Goal: Task Accomplishment & Management: Complete application form

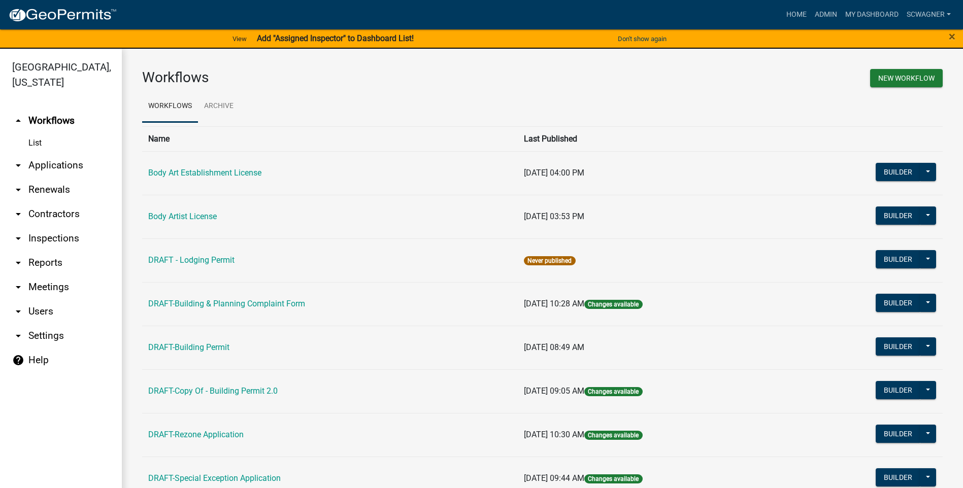
click at [68, 167] on link "arrow_drop_down Applications" at bounding box center [61, 165] width 122 height 24
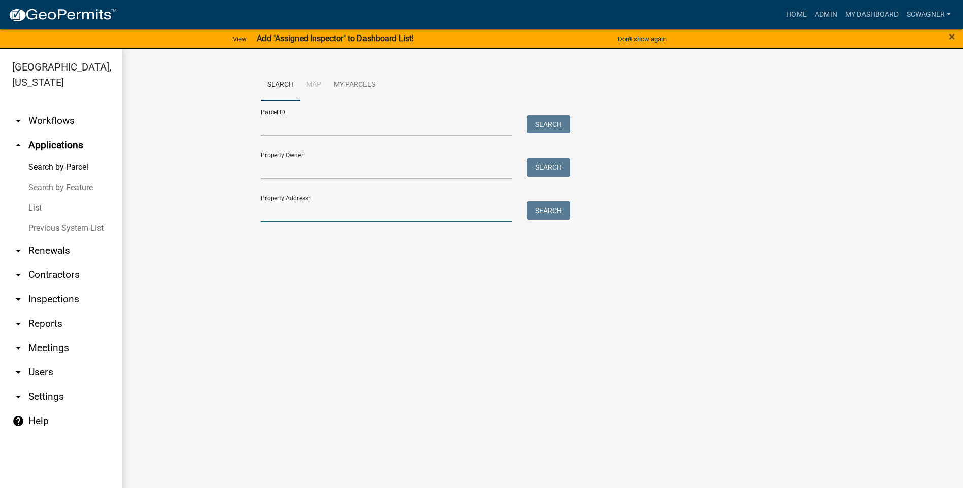
click at [288, 214] on input "Property Address:" at bounding box center [386, 211] width 251 height 21
type input "328 South"
click at [544, 212] on button "Search" at bounding box center [548, 210] width 43 height 18
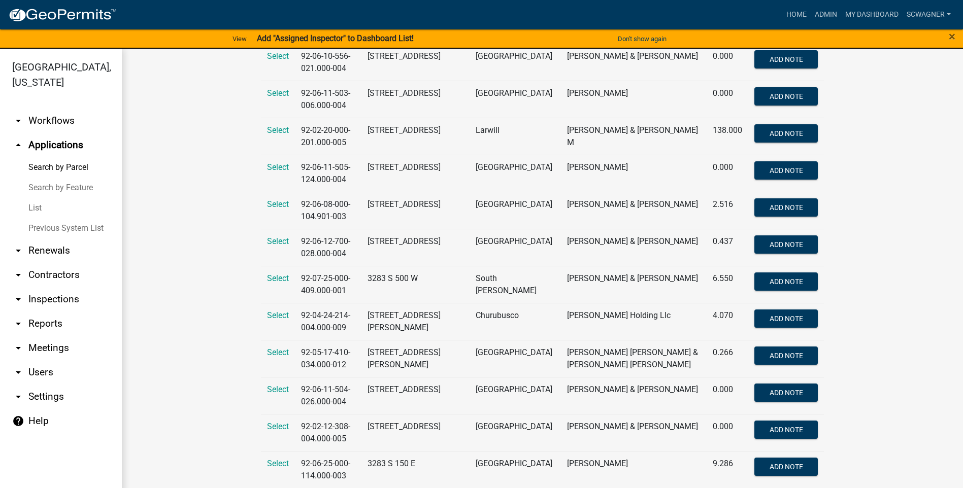
scroll to position [304, 0]
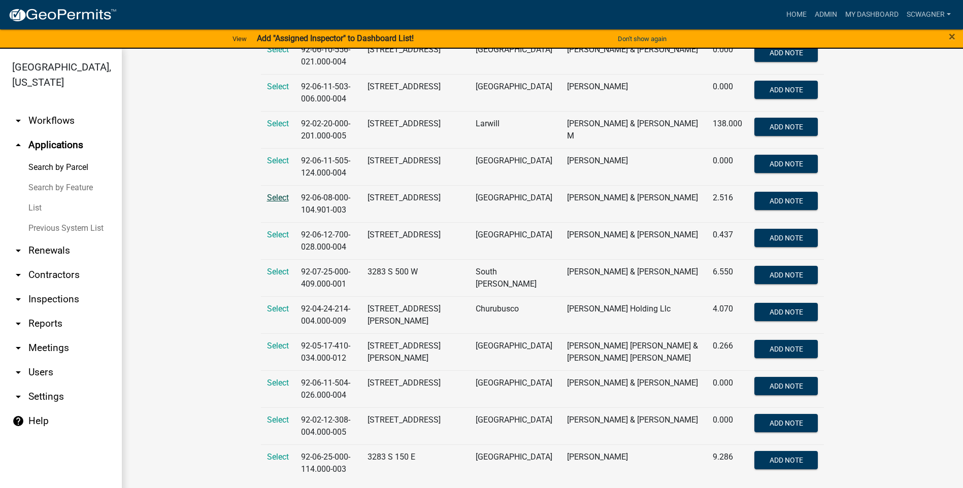
click at [269, 195] on span "Select" at bounding box center [278, 198] width 22 height 10
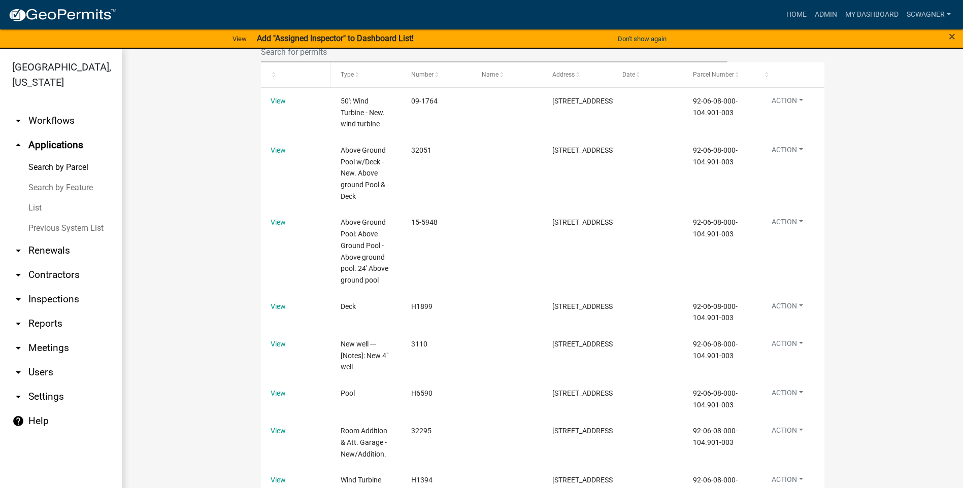
scroll to position [582, 0]
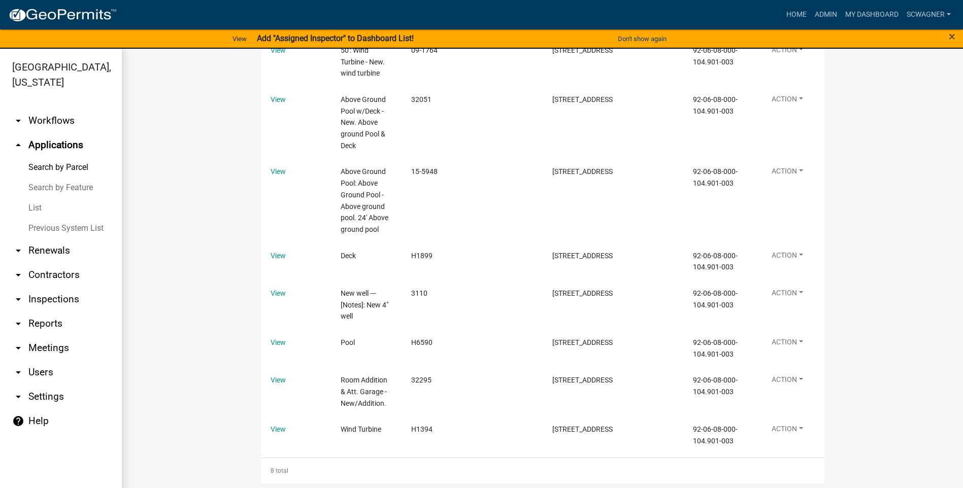
click at [63, 226] on link "Previous System List" at bounding box center [61, 228] width 122 height 20
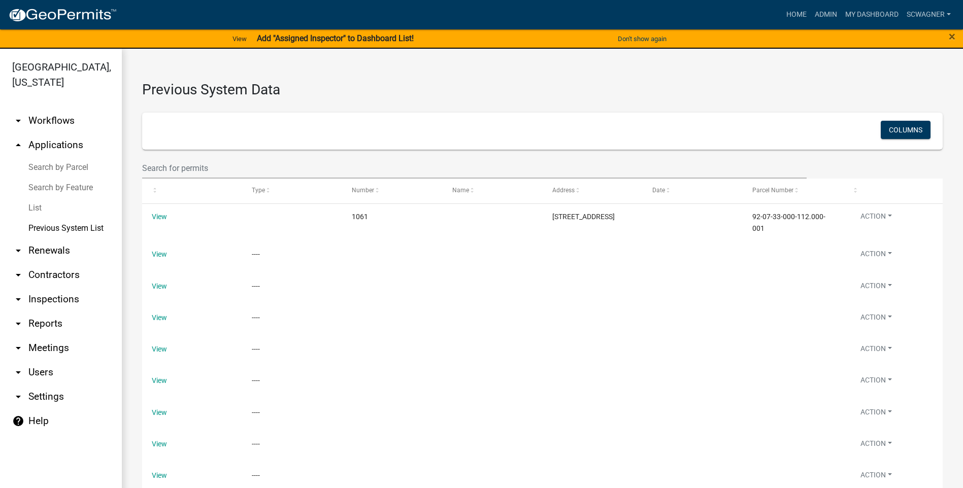
click at [66, 165] on link "Search by Parcel" at bounding box center [61, 167] width 122 height 20
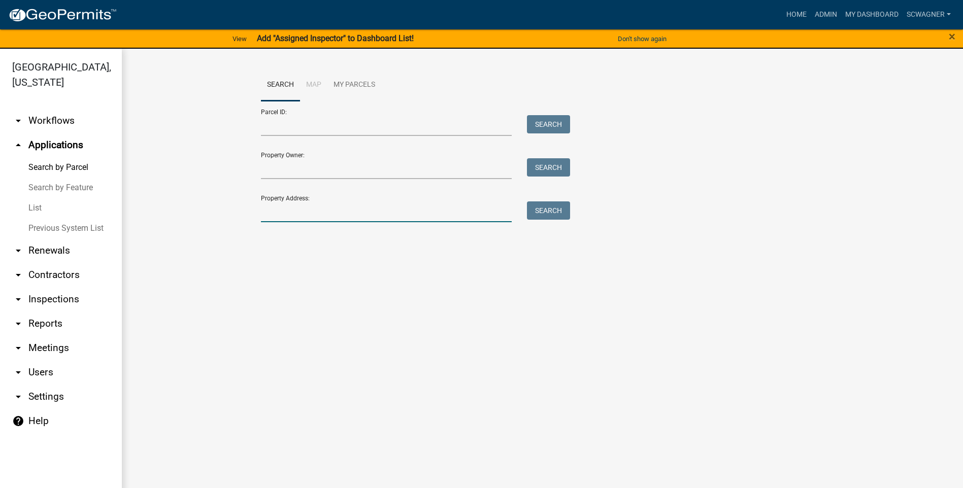
click at [276, 215] on input "Property Address:" at bounding box center [386, 211] width 251 height 21
type input "6898"
click at [550, 208] on button "Search" at bounding box center [548, 210] width 43 height 18
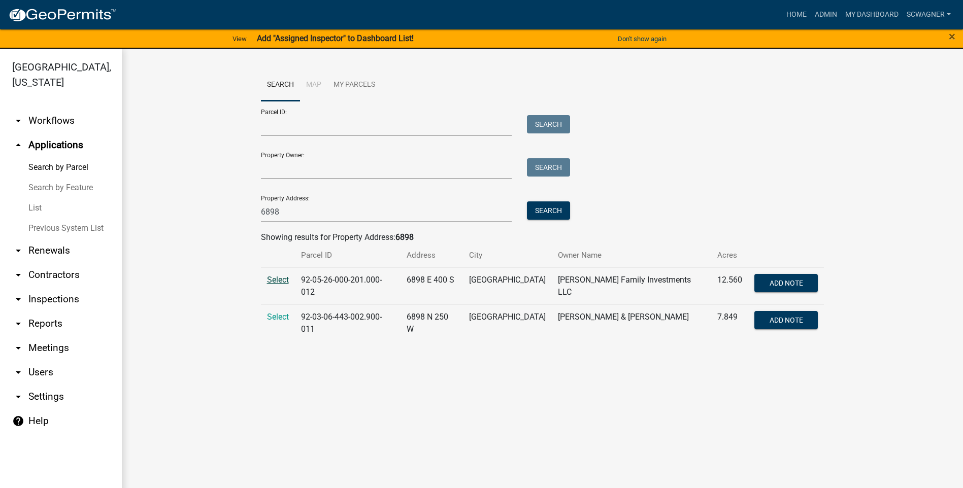
click at [275, 280] on span "Select" at bounding box center [278, 280] width 22 height 10
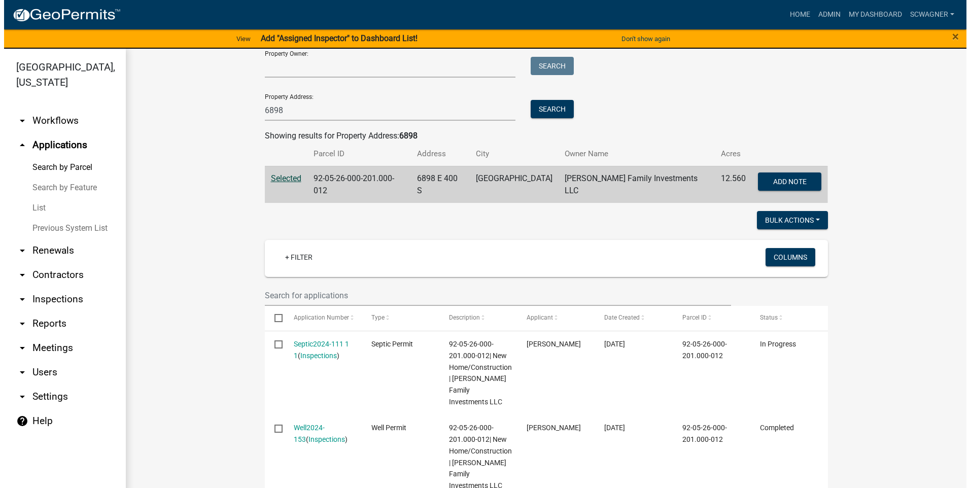
scroll to position [152, 0]
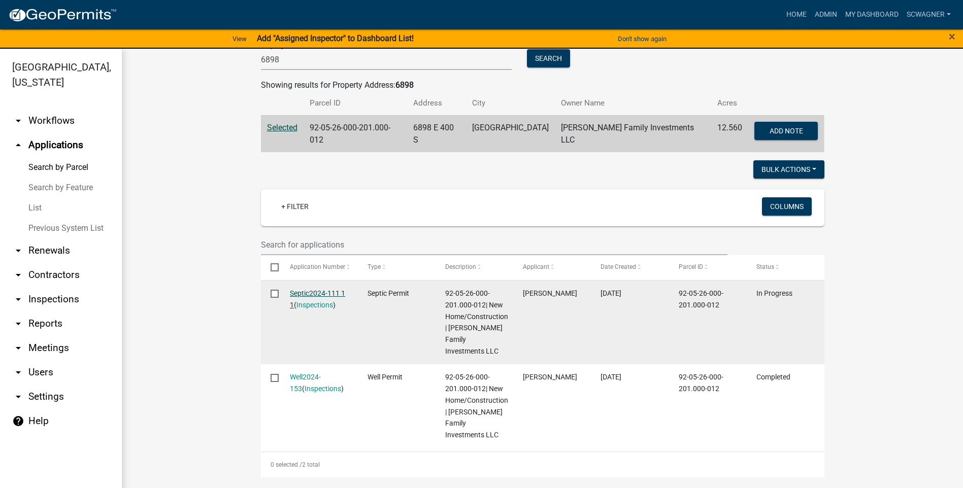
click at [303, 289] on link "Septic2024-111 1 1" at bounding box center [317, 299] width 55 height 20
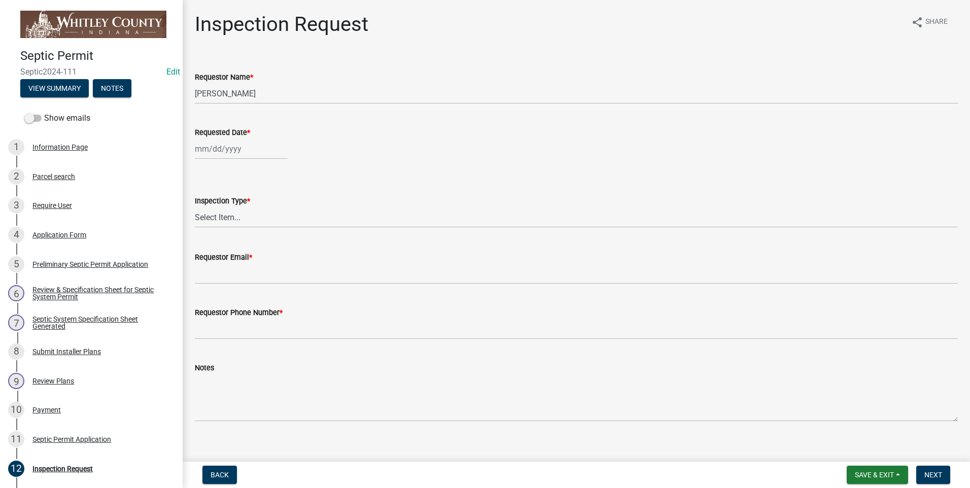
select select "8"
select select "2025"
click at [231, 152] on div "[PERSON_NAME] Feb Mar Apr [PERSON_NAME][DATE] Oct Nov [DATE] 1526 1527 1528 152…" at bounding box center [241, 149] width 93 height 21
click at [275, 235] on div "15" at bounding box center [270, 235] width 16 height 16
type input "[DATE]"
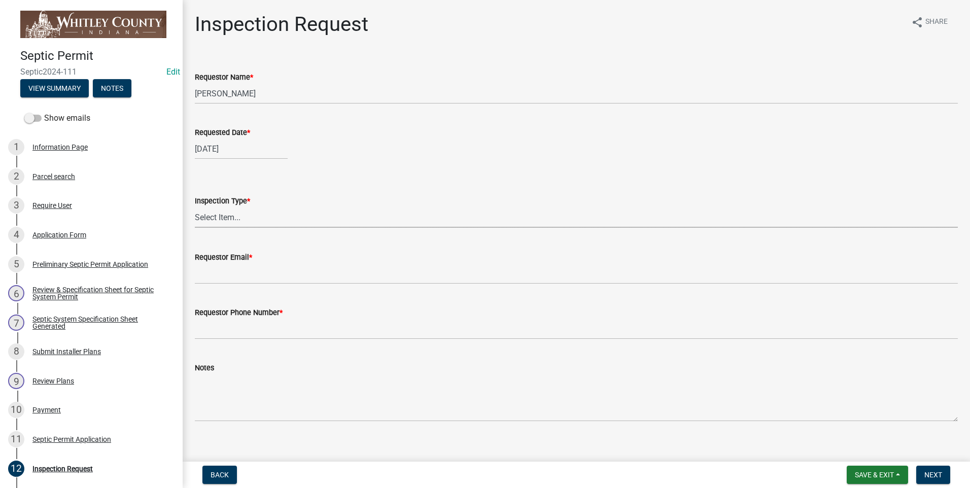
click at [226, 214] on select "Select Item... Septic Inspection" at bounding box center [576, 217] width 763 height 21
click at [195, 207] on select "Select Item... Septic Inspection" at bounding box center [576, 217] width 763 height 21
select select "dfdf2d03-a7c8-425d-a127-69a28e6ecd25"
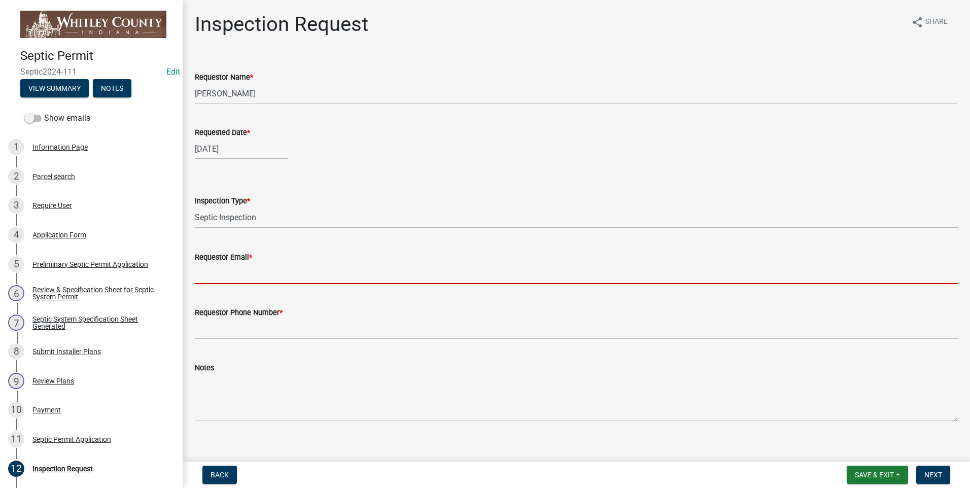
click at [227, 273] on input "Requestor Email *" at bounding box center [576, 273] width 763 height 21
type input "[EMAIL_ADDRESS][DOMAIN_NAME]"
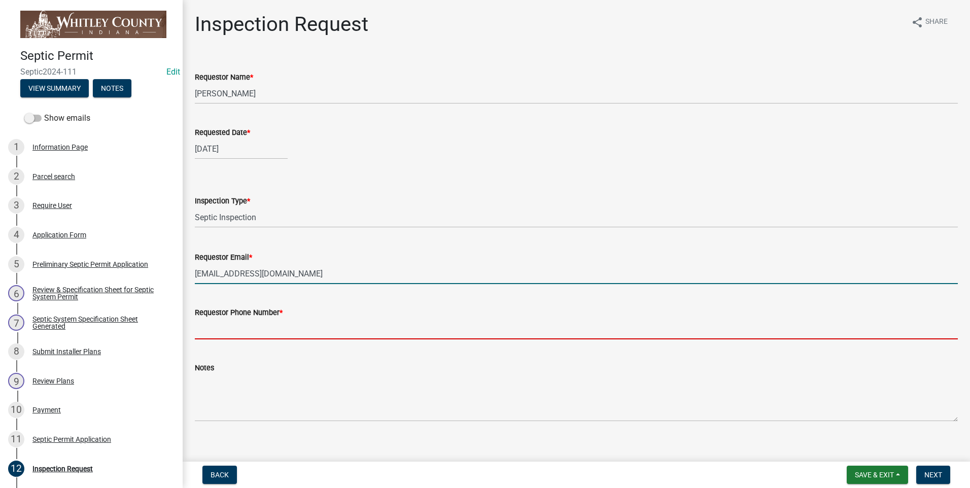
type input "2602483121"
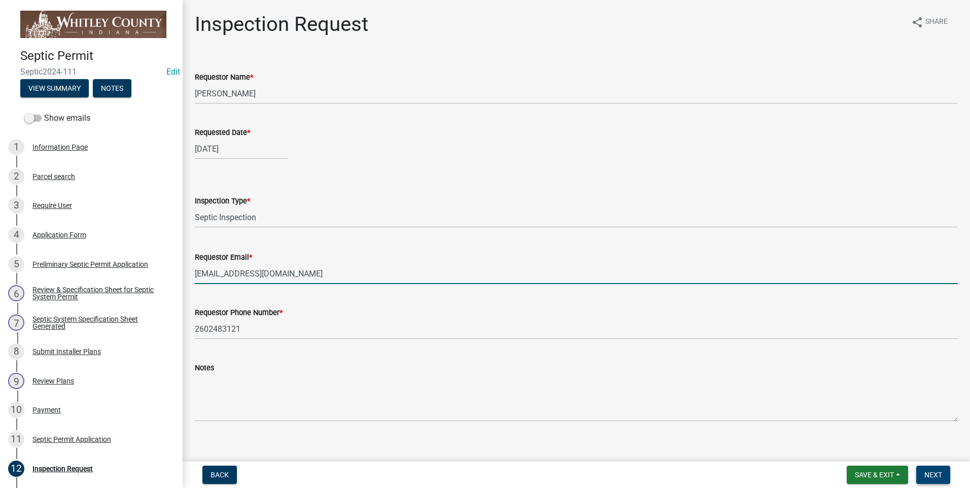
click at [930, 473] on span "Next" at bounding box center [934, 475] width 18 height 8
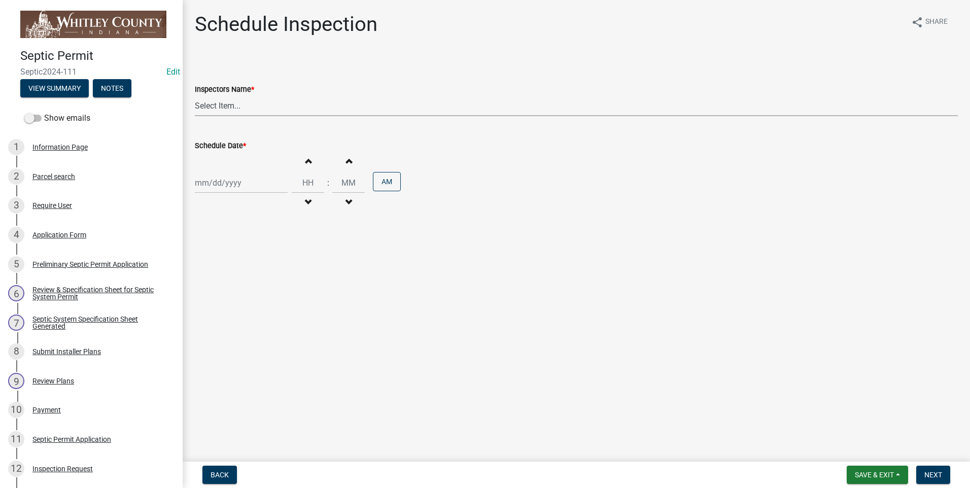
click at [232, 105] on select "Select Item... swagner ([PERSON_NAME] [PERSON_NAME]) [PERSON_NAME] ([PERSON_NAM…" at bounding box center [576, 105] width 763 height 21
select select "f7ad9f8f-cb11-4988-8b83-06889c6c21fa"
click at [195, 95] on select "Select Item... swagner ([PERSON_NAME] [PERSON_NAME]) [PERSON_NAME] ([PERSON_NAM…" at bounding box center [576, 105] width 763 height 21
click at [228, 183] on div at bounding box center [241, 183] width 93 height 21
select select "8"
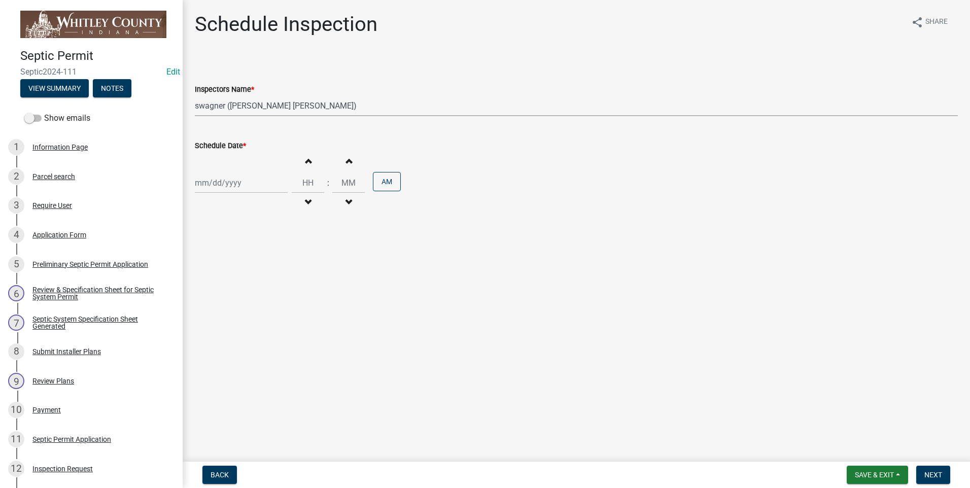
select select "2025"
click at [271, 266] on div "15" at bounding box center [270, 269] width 16 height 16
type input "[DATE]"
click at [307, 159] on button "Increment hours" at bounding box center [307, 161] width 21 height 18
type input "01"
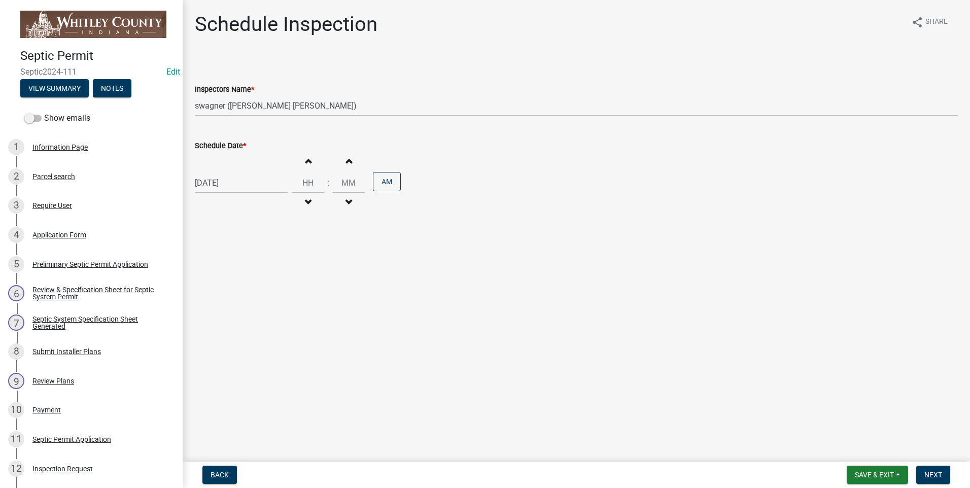
type input "00"
click at [307, 159] on button "Increment hours" at bounding box center [307, 161] width 21 height 18
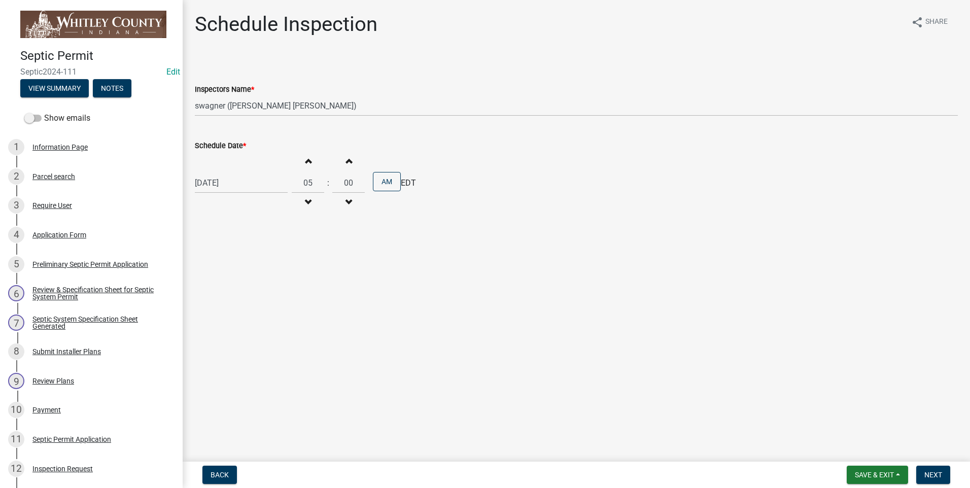
click at [307, 199] on button "Decrement hours" at bounding box center [307, 202] width 21 height 18
type input "01"
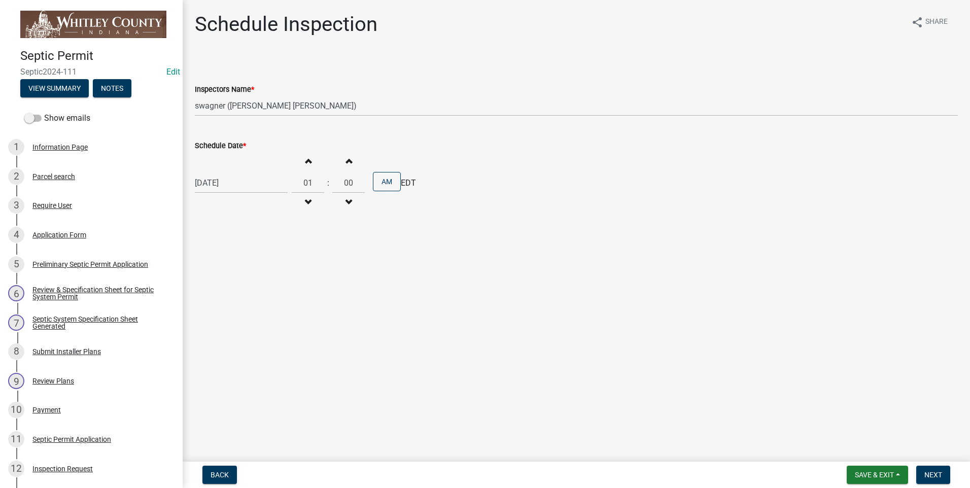
click at [346, 160] on span "button" at bounding box center [348, 161] width 5 height 8
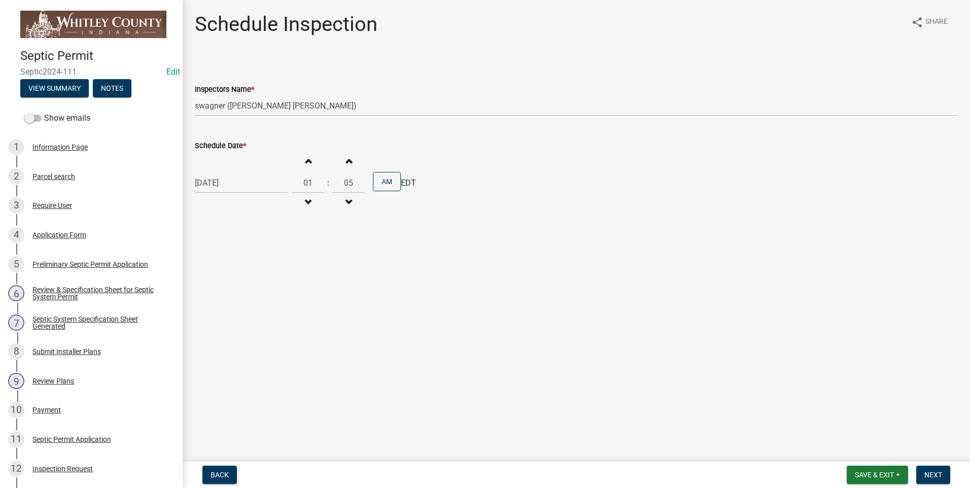
click at [346, 160] on span "button" at bounding box center [348, 161] width 5 height 8
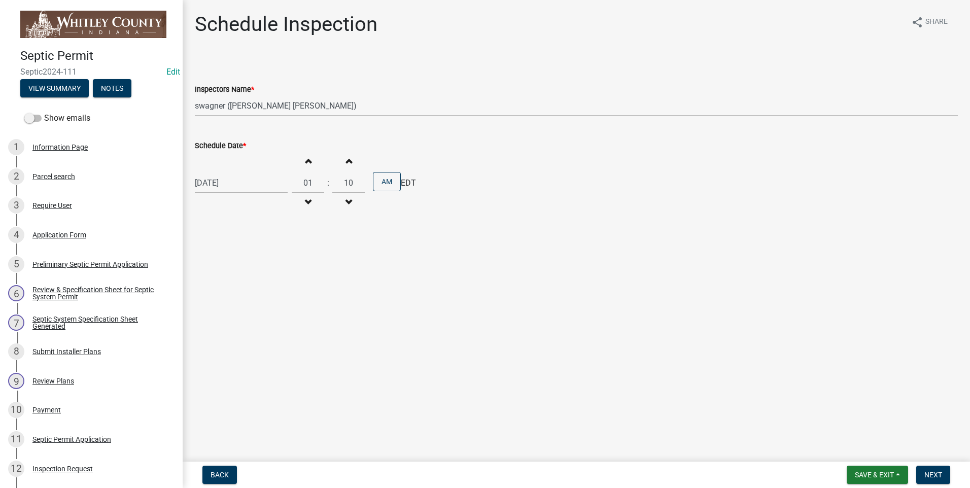
click at [346, 160] on span "button" at bounding box center [348, 161] width 5 height 8
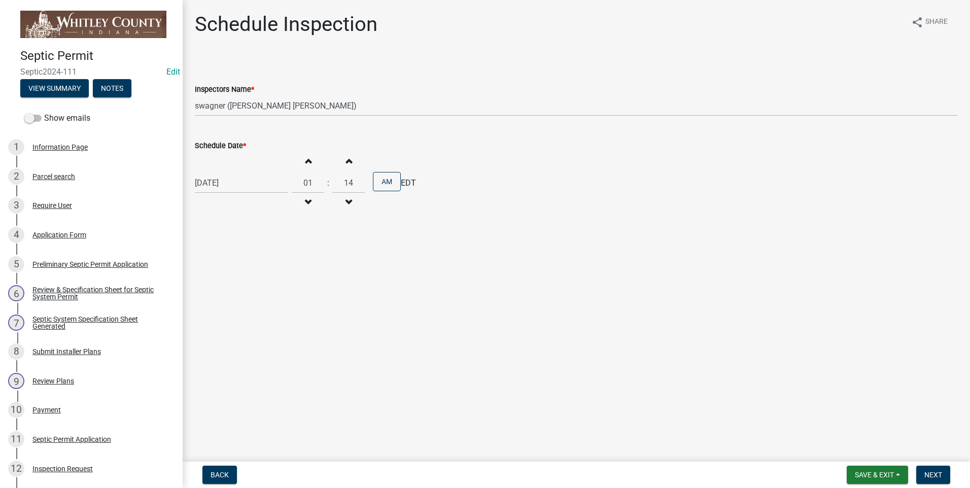
type input "15"
click at [387, 186] on button "AM" at bounding box center [387, 181] width 28 height 19
click at [933, 472] on span "Next" at bounding box center [934, 475] width 18 height 8
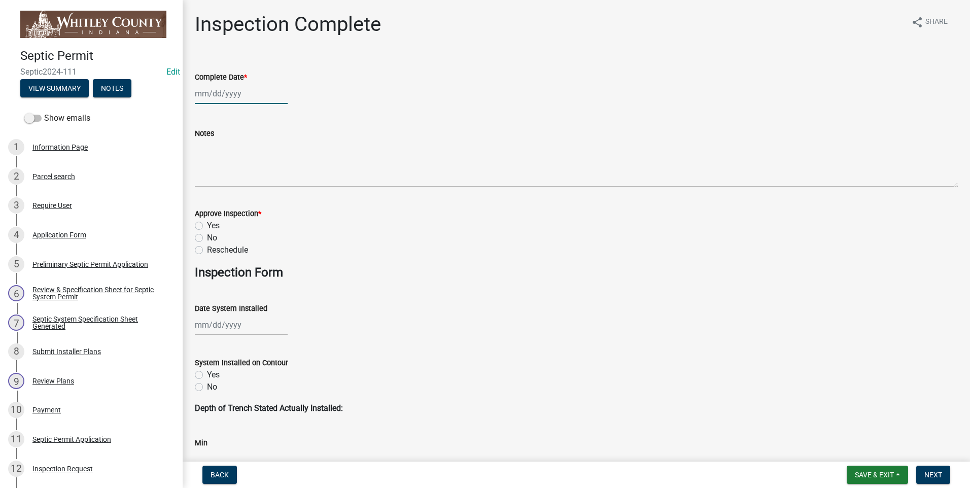
click at [220, 92] on div at bounding box center [241, 93] width 93 height 21
select select "8"
select select "2025"
click at [273, 179] on div "15" at bounding box center [270, 180] width 16 height 16
type input "[DATE]"
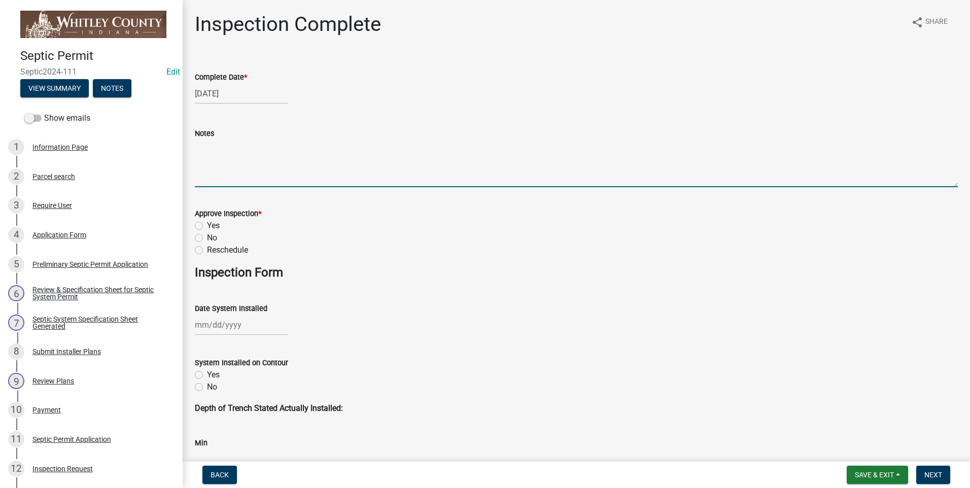
click at [222, 156] on textarea "Notes" at bounding box center [576, 164] width 763 height 48
type textarea "Septic installed by Empyre Exc., sand bed is covered and crowned with 12" cover."
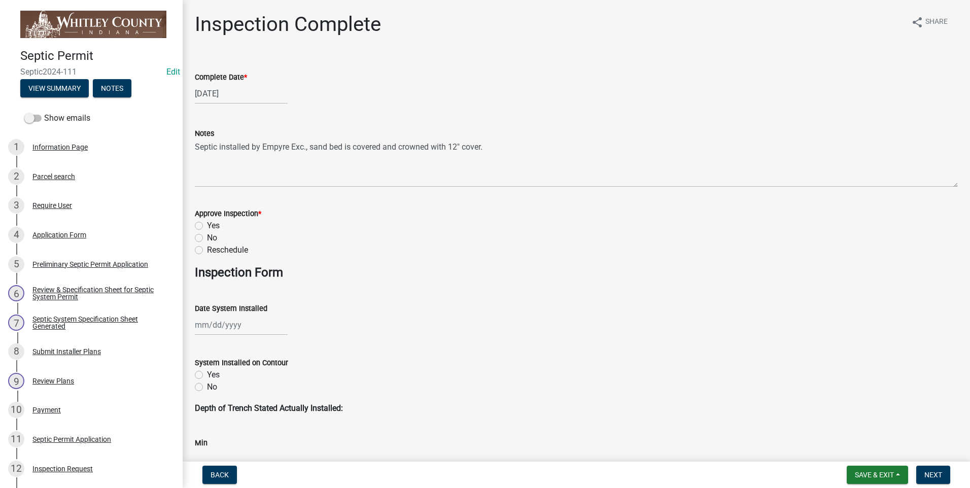
drag, startPoint x: 199, startPoint y: 223, endPoint x: 207, endPoint y: 279, distance: 56.8
click at [207, 223] on label "Yes" at bounding box center [213, 226] width 13 height 12
click at [207, 223] on input "Yes" at bounding box center [210, 223] width 7 height 7
radio input "true"
click at [214, 316] on div at bounding box center [241, 325] width 93 height 21
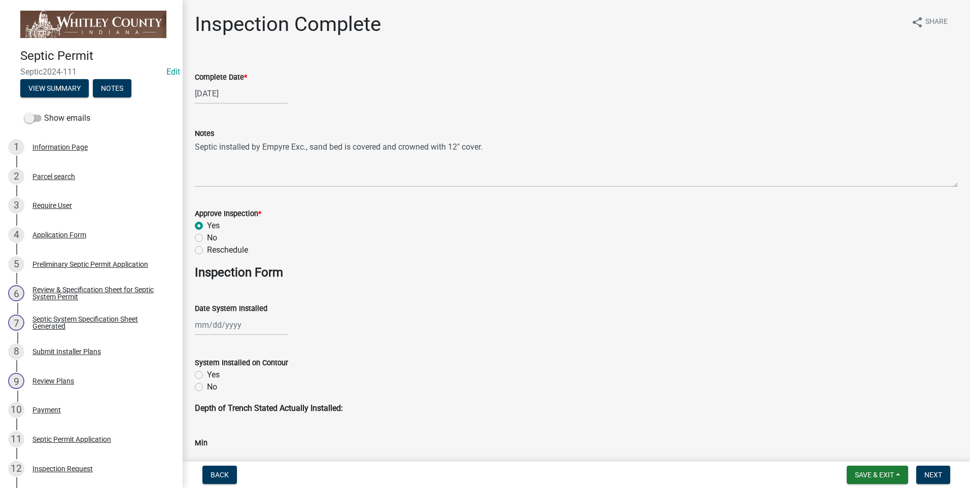
select select "8"
select select "2025"
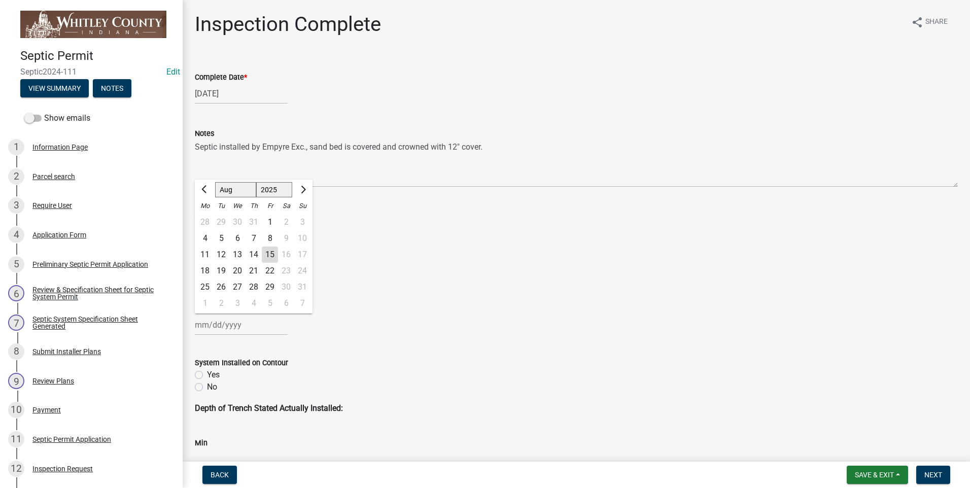
drag, startPoint x: 268, startPoint y: 255, endPoint x: 287, endPoint y: 255, distance: 18.8
click at [268, 255] on div "15" at bounding box center [270, 255] width 16 height 16
type input "[DATE]"
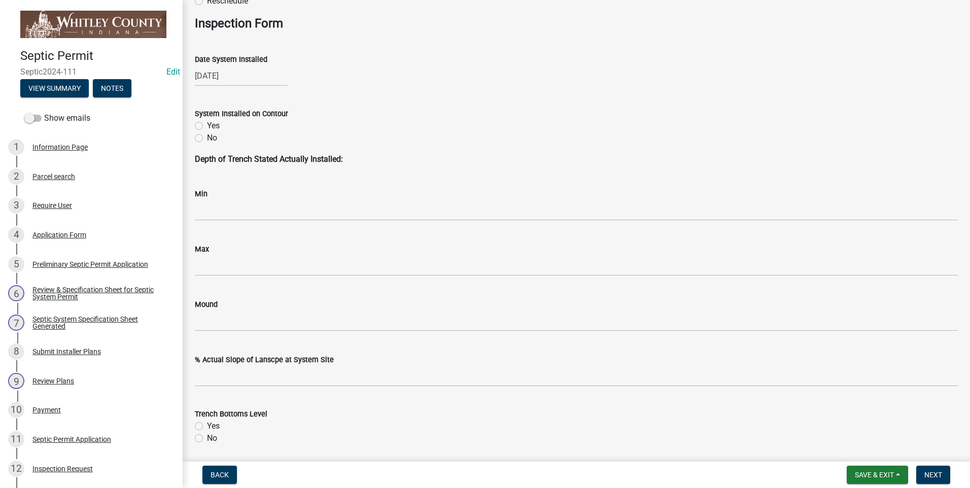
scroll to position [254, 0]
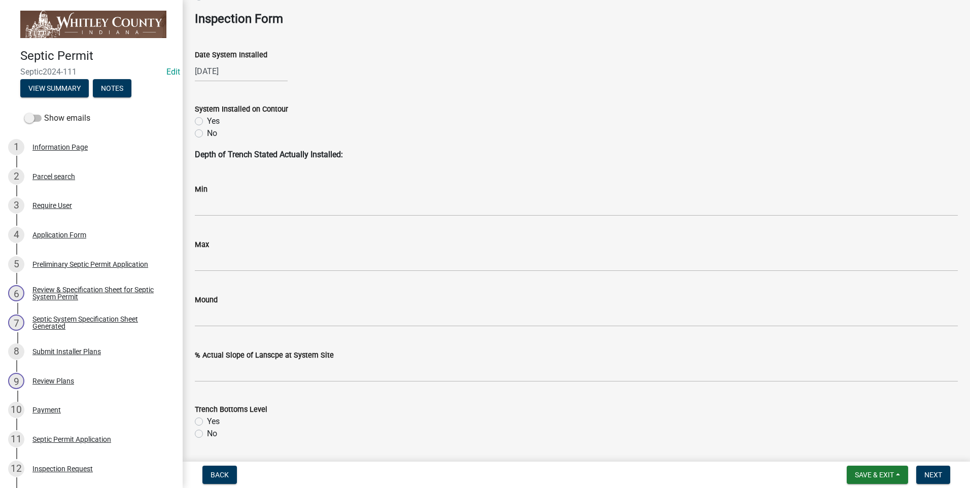
click at [207, 119] on label "Yes" at bounding box center [213, 121] width 13 height 12
click at [207, 119] on input "Yes" at bounding box center [210, 118] width 7 height 7
radio input "true"
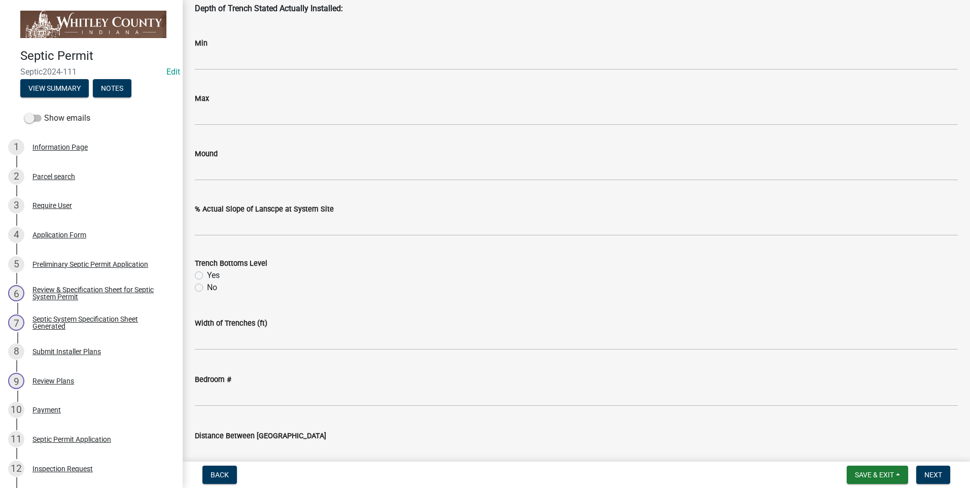
scroll to position [406, 0]
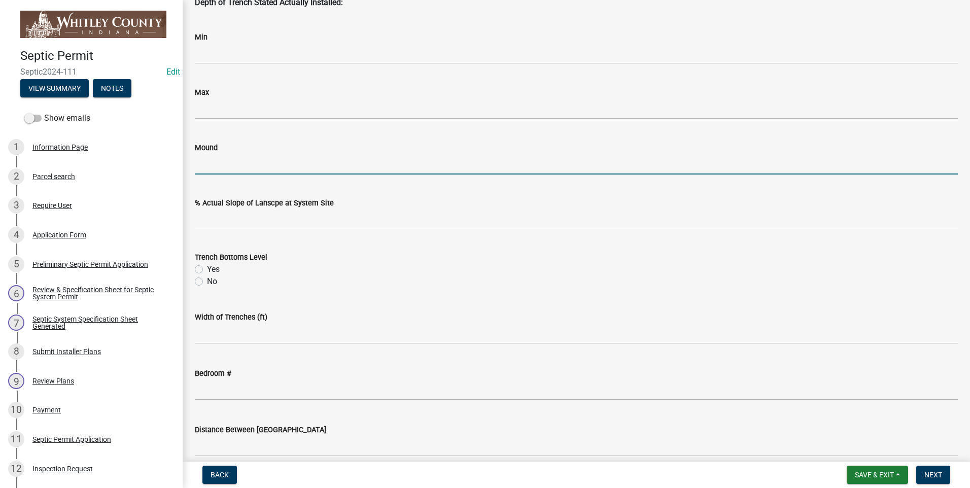
click at [214, 167] on input "Mound" at bounding box center [576, 164] width 763 height 21
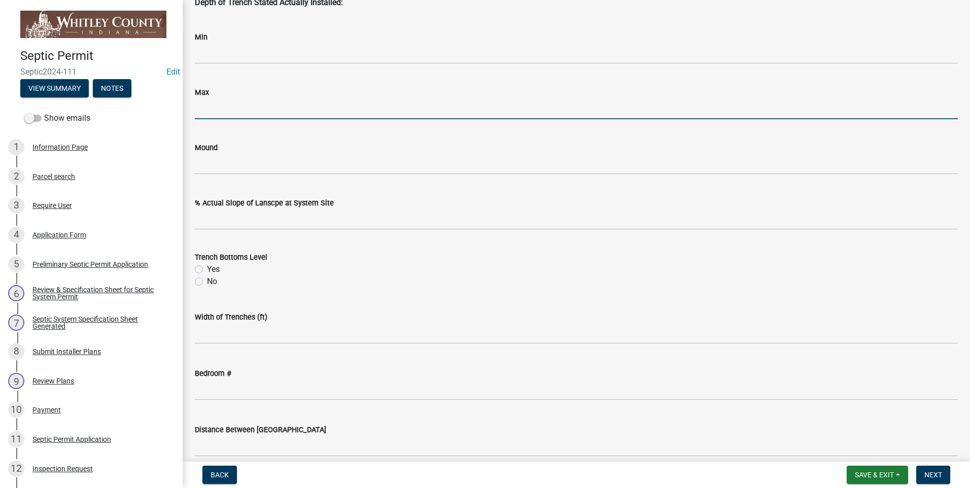
click at [207, 107] on input "Max" at bounding box center [576, 108] width 763 height 21
type input "12"
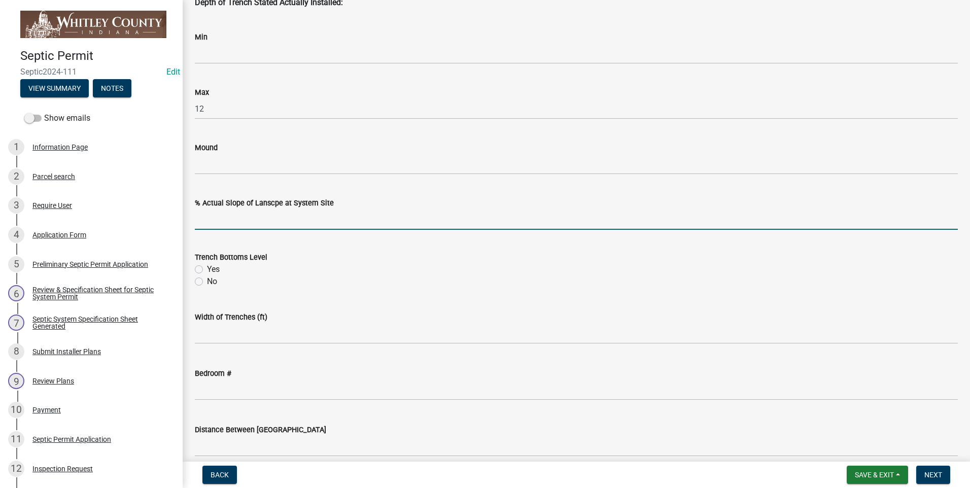
click at [236, 216] on input "text" at bounding box center [576, 219] width 763 height 21
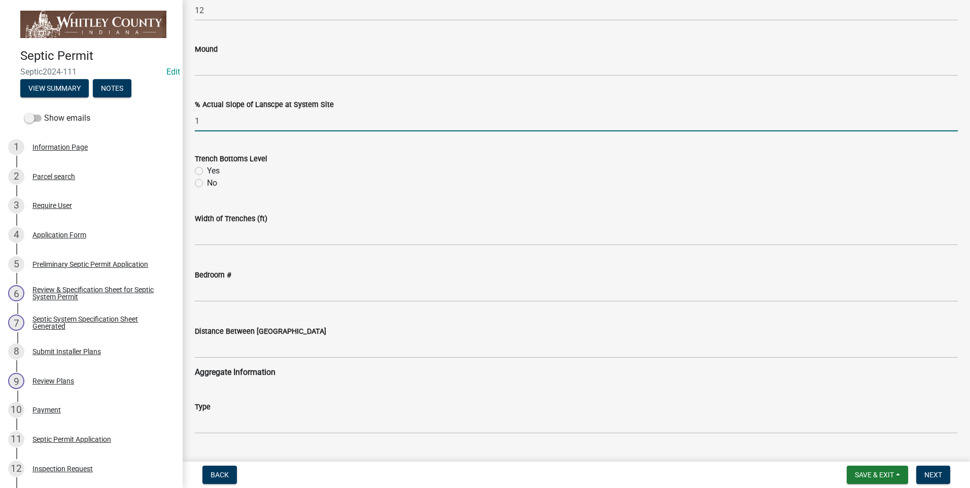
scroll to position [609, 0]
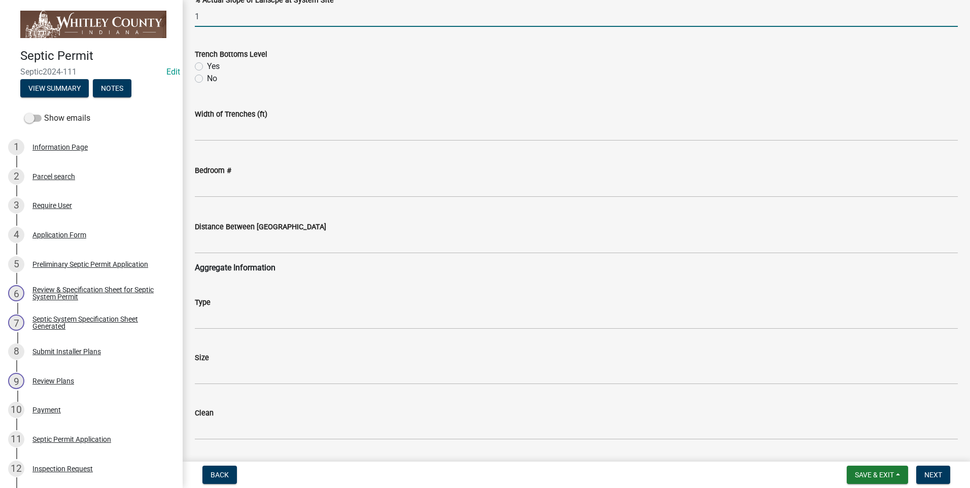
type input "1"
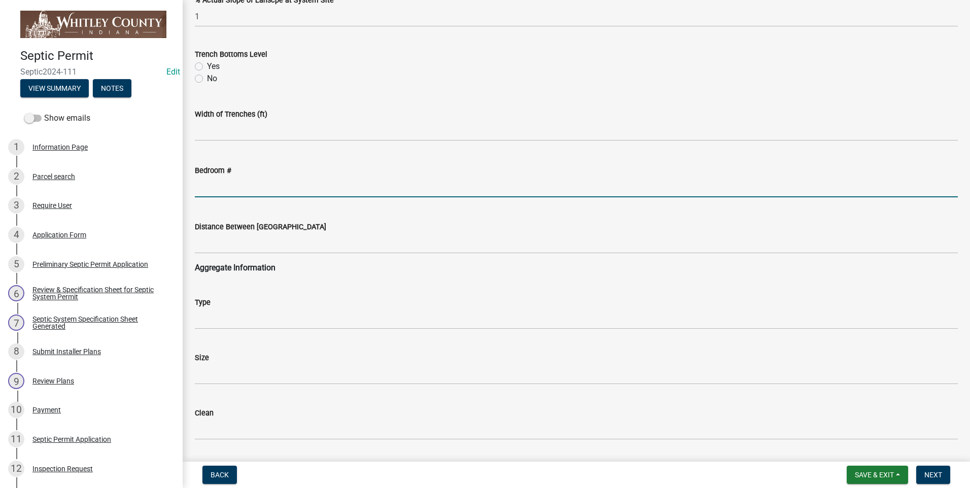
click at [217, 186] on input "text" at bounding box center [576, 187] width 763 height 21
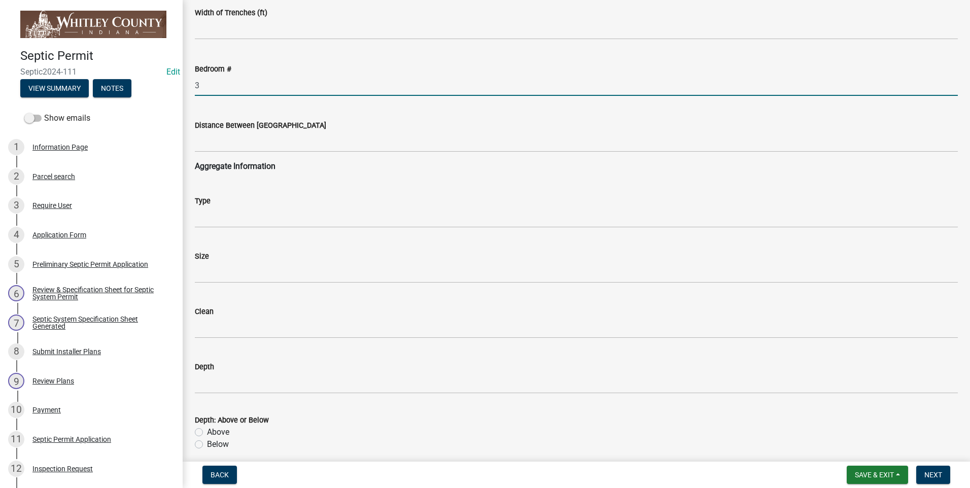
type input "3"
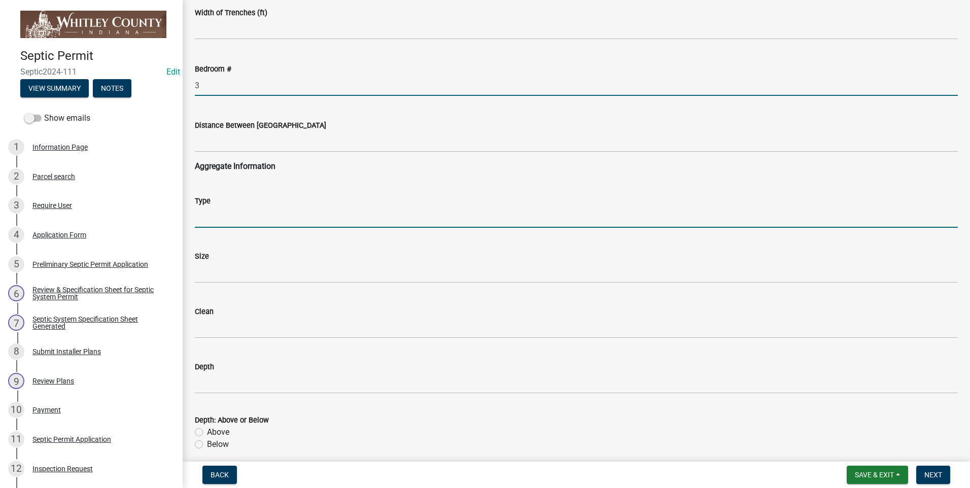
drag, startPoint x: 227, startPoint y: 213, endPoint x: 227, endPoint y: 220, distance: 7.6
click at [227, 213] on input "Type" at bounding box center [576, 217] width 763 height 21
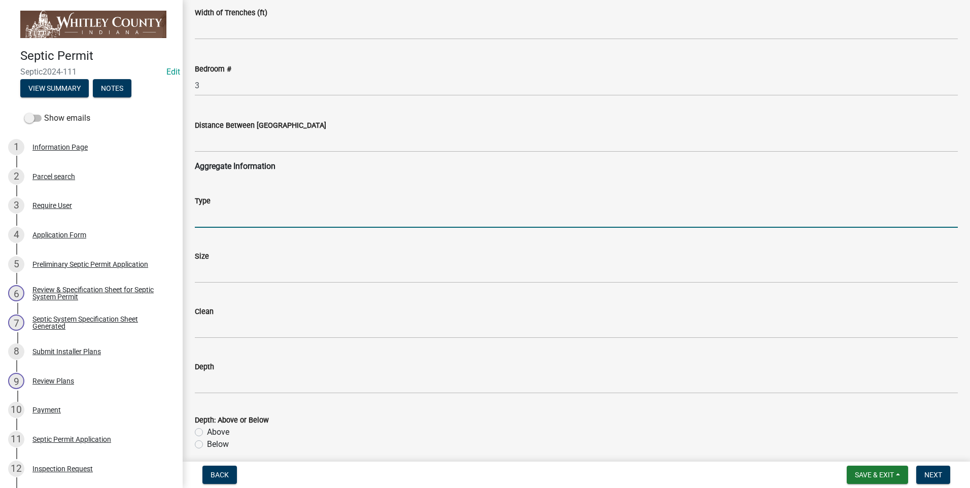
type input "sand"
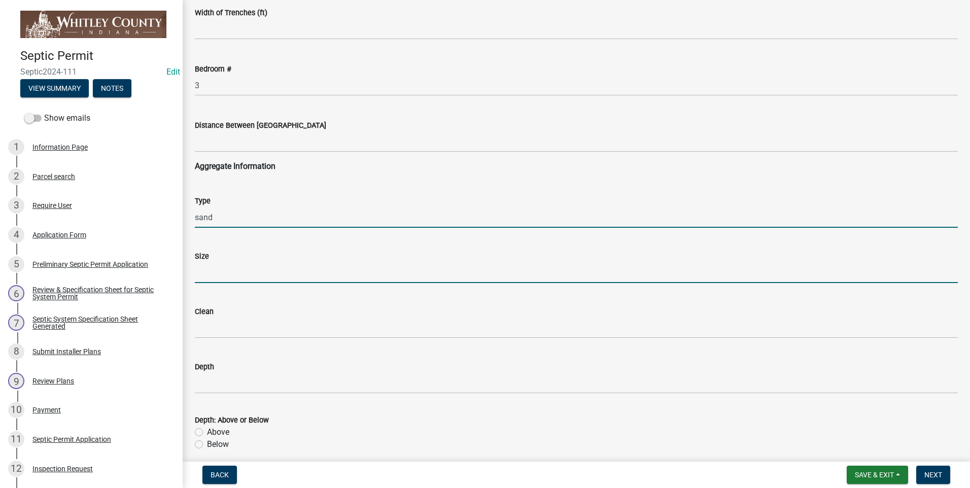
click at [217, 274] on input "Size" at bounding box center [576, 272] width 763 height 21
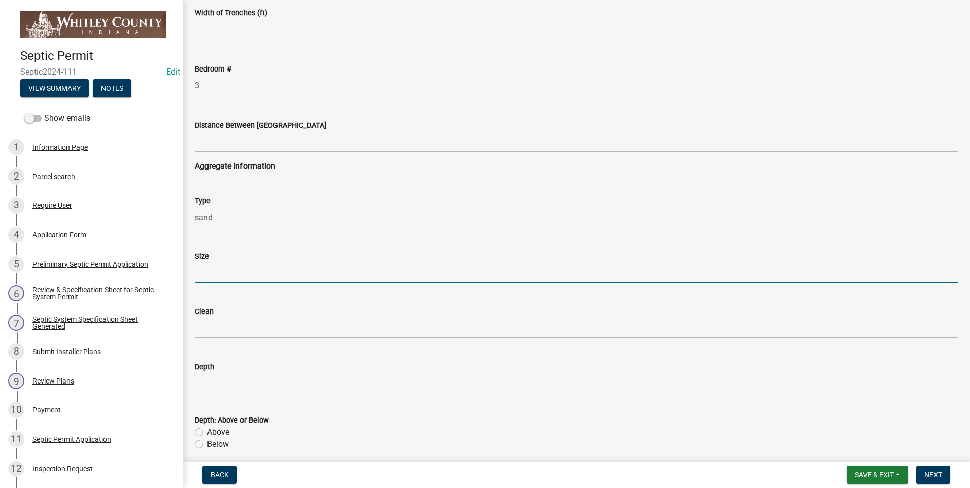
type input "23"
type input "10"
type input "yes"
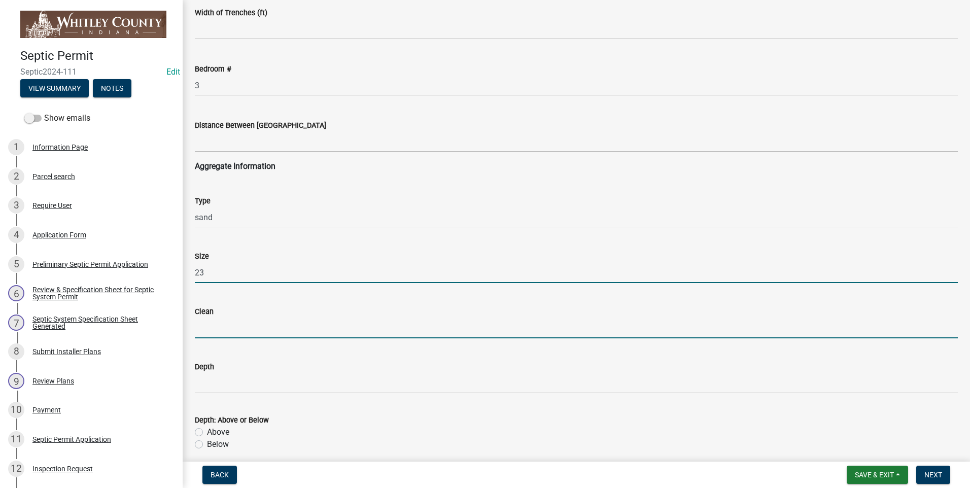
type input "yes"
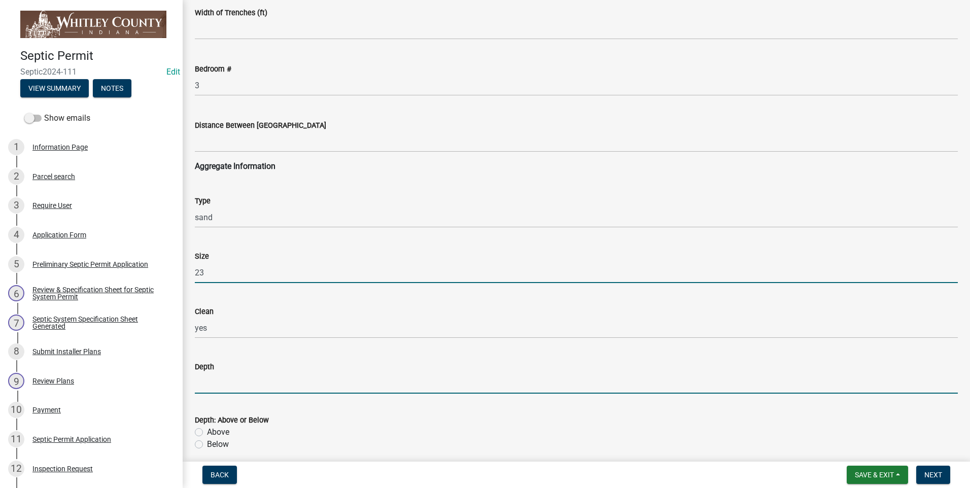
type input "6/3"
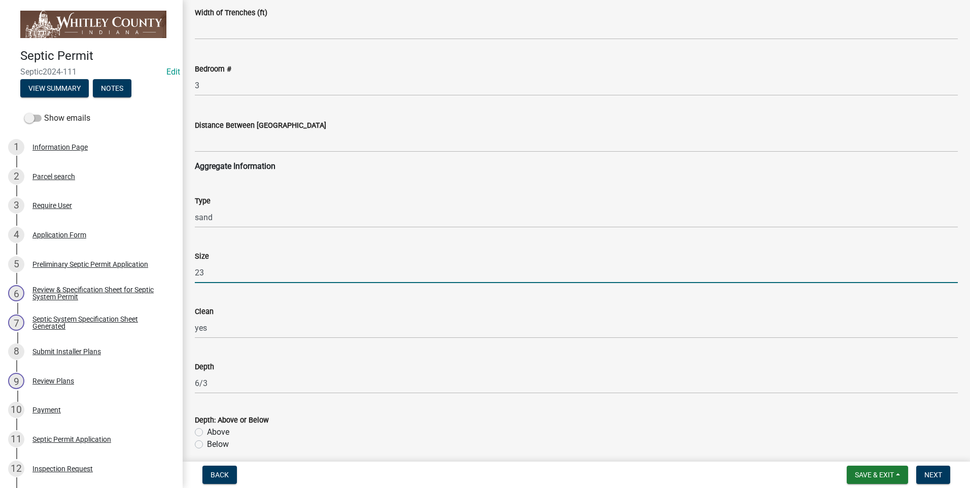
type input "yes"
type input "1250"
type input "1656"
type input "70"
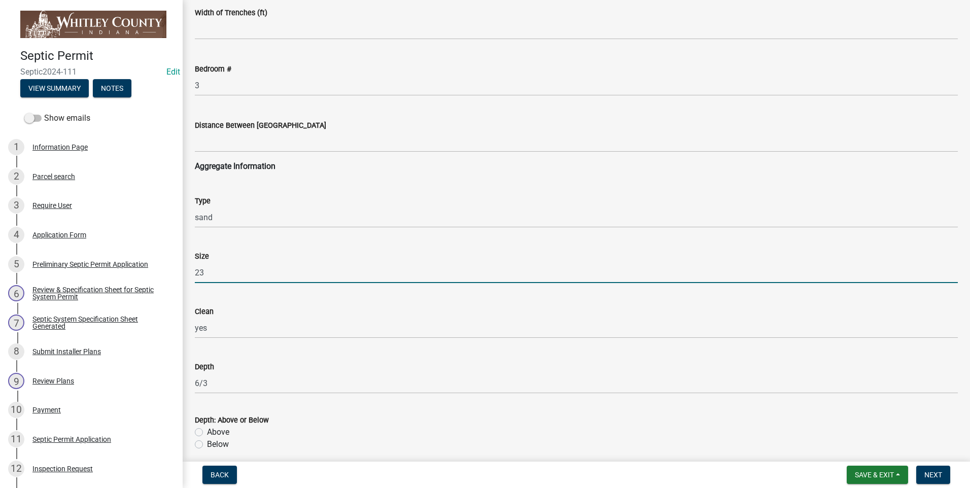
type input "4"
type input "1656"
type input "dry"
type input "3 J's Exc"
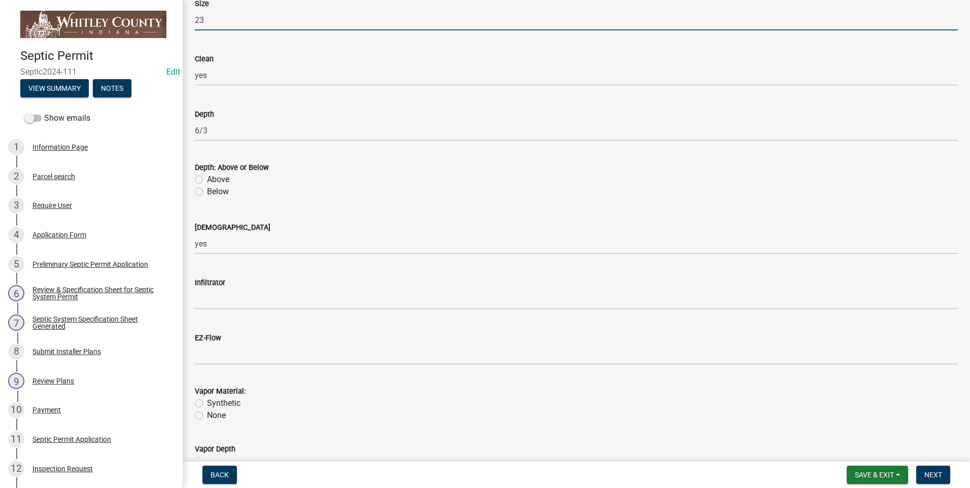
scroll to position [964, 0]
click at [207, 189] on label "Below" at bounding box center [218, 191] width 22 height 12
click at [207, 189] on input "Below" at bounding box center [210, 188] width 7 height 7
radio input "true"
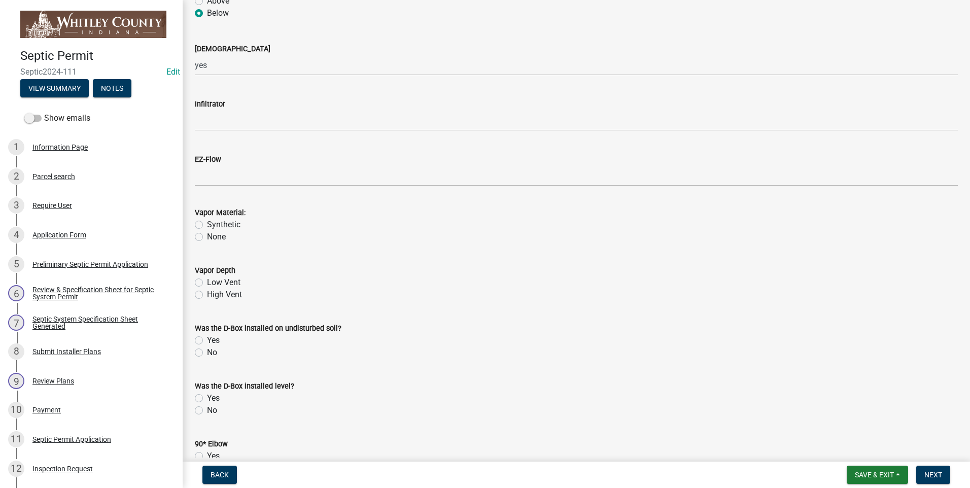
scroll to position [1167, 0]
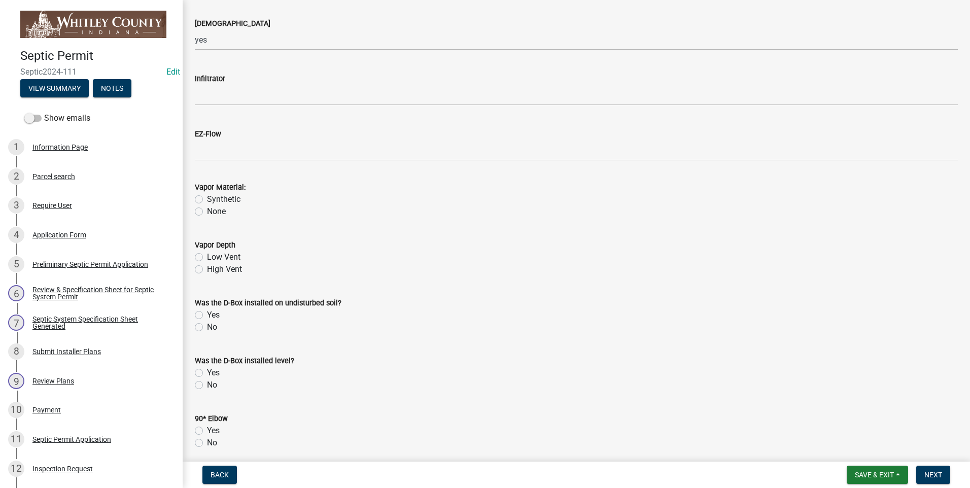
click at [207, 268] on label "High Vent" at bounding box center [224, 269] width 35 height 12
click at [207, 268] on input "High Vent" at bounding box center [210, 266] width 7 height 7
radio input "true"
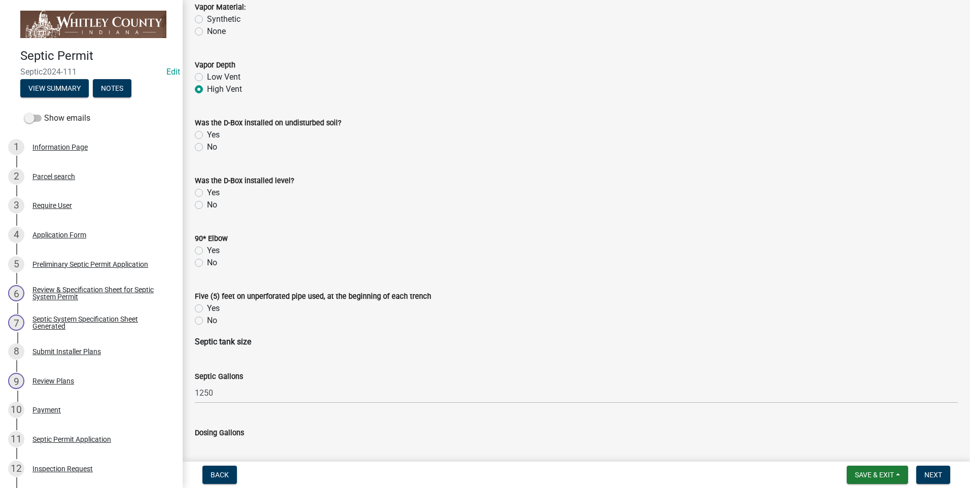
scroll to position [1370, 0]
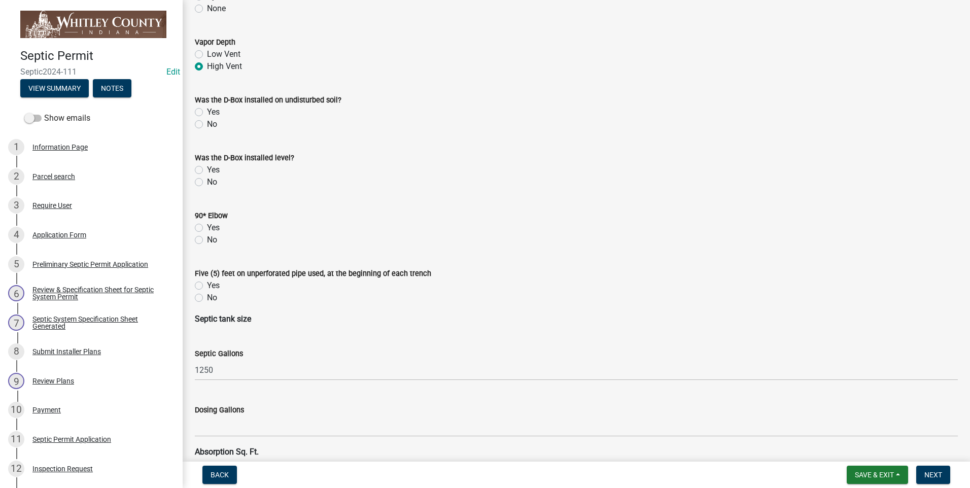
drag, startPoint x: 200, startPoint y: 112, endPoint x: 207, endPoint y: 170, distance: 57.8
click at [207, 113] on label "Yes" at bounding box center [213, 112] width 13 height 12
click at [207, 113] on input "Yes" at bounding box center [210, 109] width 7 height 7
radio input "true"
drag, startPoint x: 196, startPoint y: 168, endPoint x: 205, endPoint y: 194, distance: 27.0
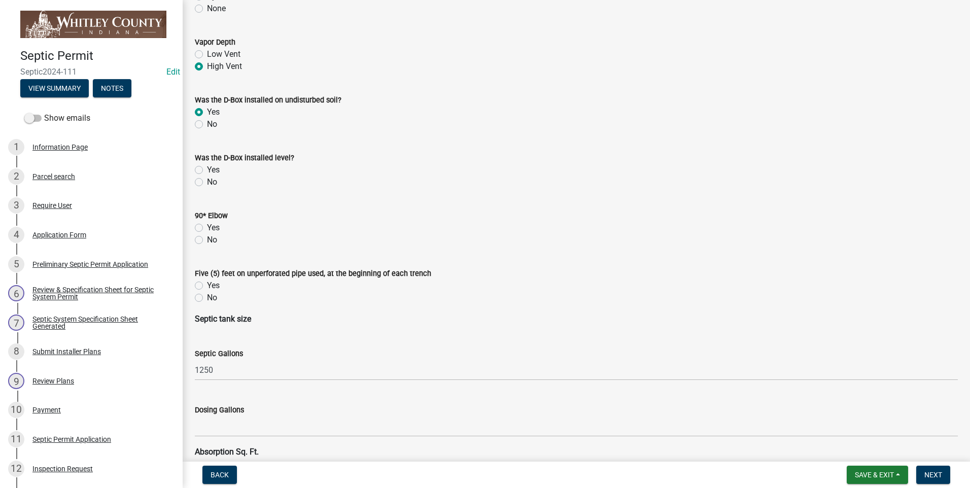
click at [207, 169] on label "Yes" at bounding box center [213, 170] width 13 height 12
click at [207, 169] on input "Yes" at bounding box center [210, 167] width 7 height 7
radio input "true"
click at [207, 224] on label "Yes" at bounding box center [213, 228] width 13 height 12
click at [207, 224] on input "Yes" at bounding box center [210, 225] width 7 height 7
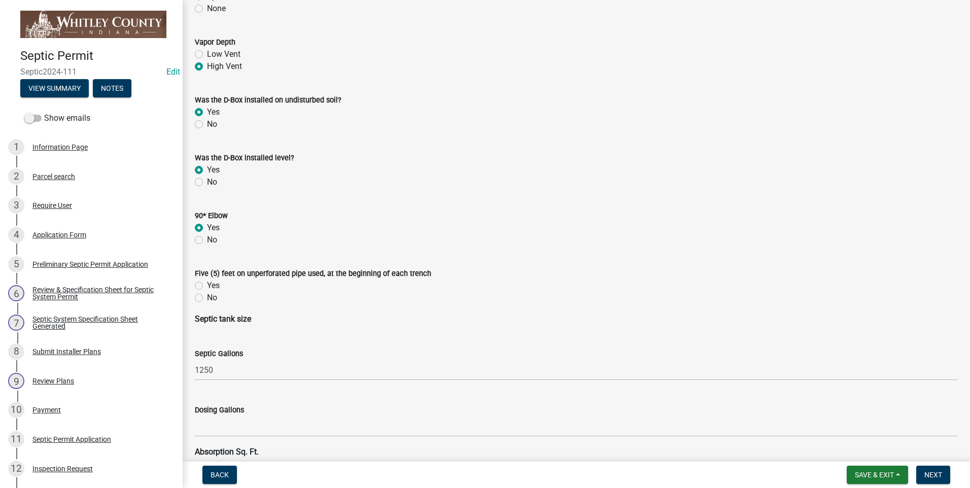
radio input "true"
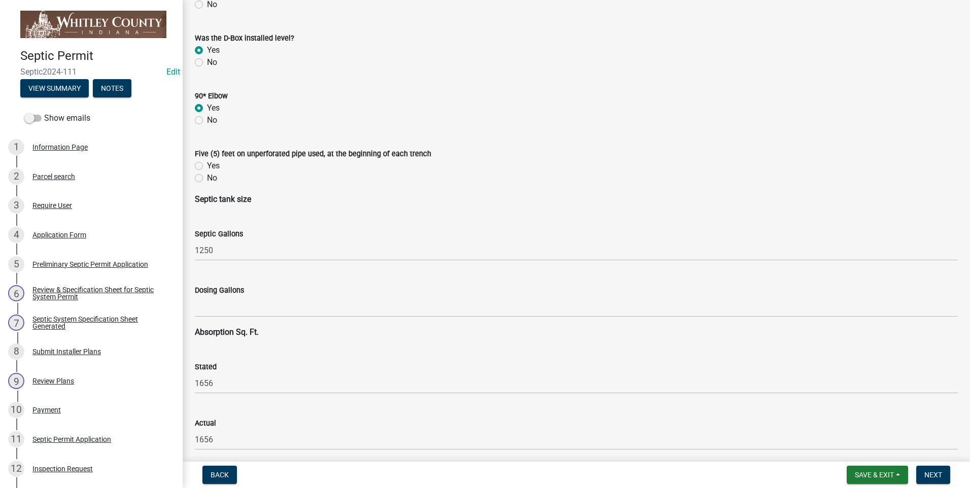
scroll to position [1522, 0]
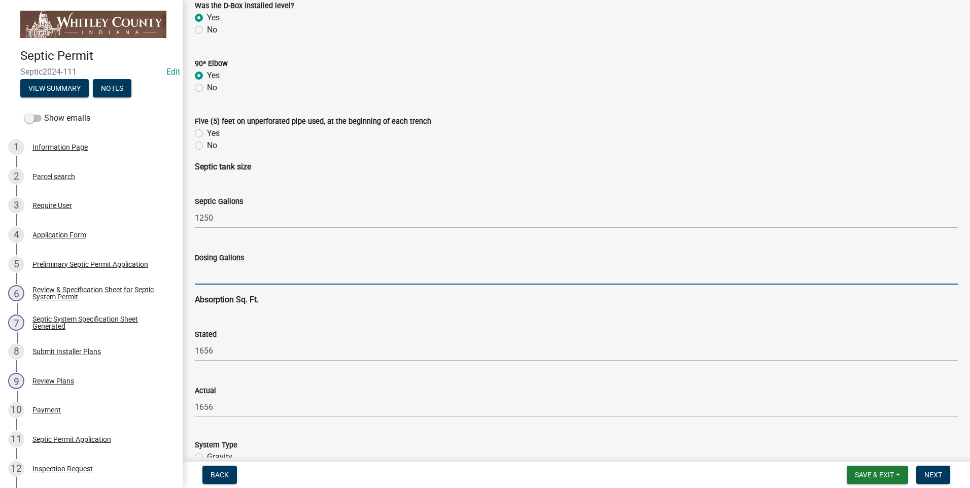
click at [222, 274] on input "text" at bounding box center [576, 274] width 763 height 21
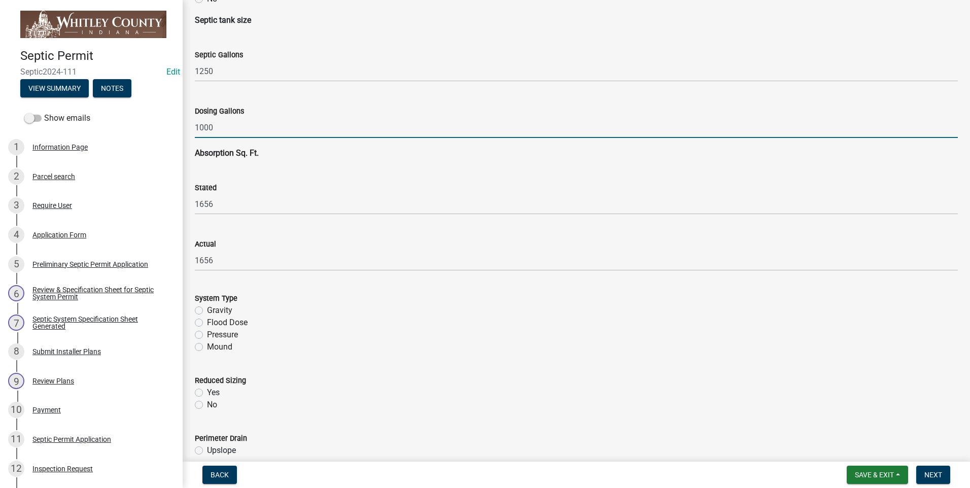
scroll to position [1675, 0]
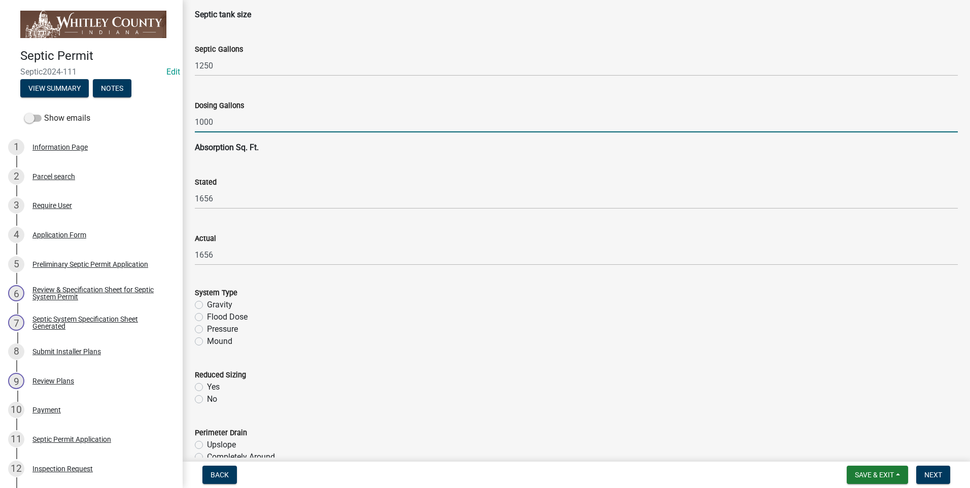
type input "1000"
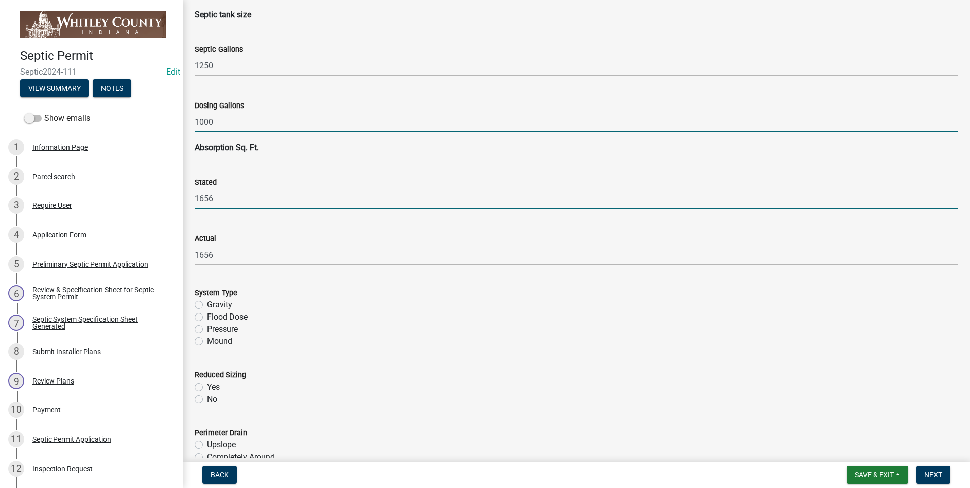
click at [225, 198] on input "1656" at bounding box center [576, 198] width 763 height 21
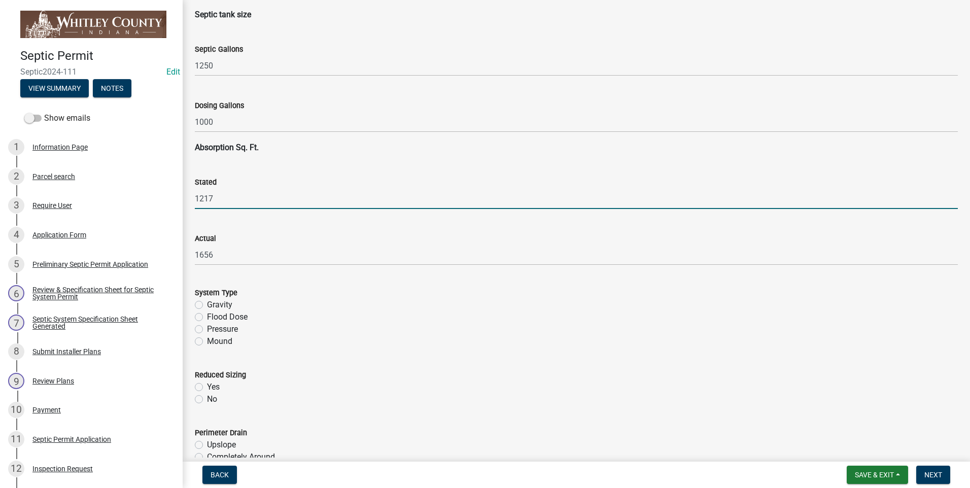
type input "1217"
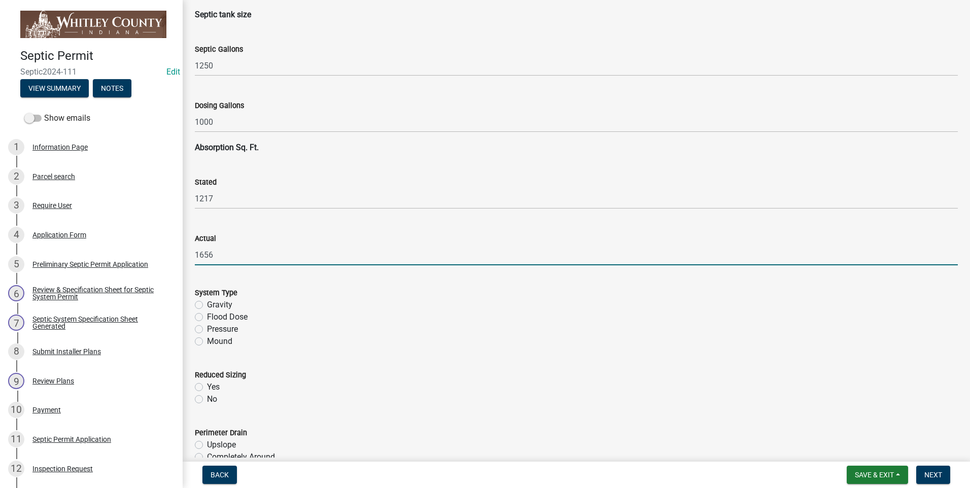
click at [219, 257] on input "1656" at bounding box center [576, 255] width 763 height 21
type input "1217"
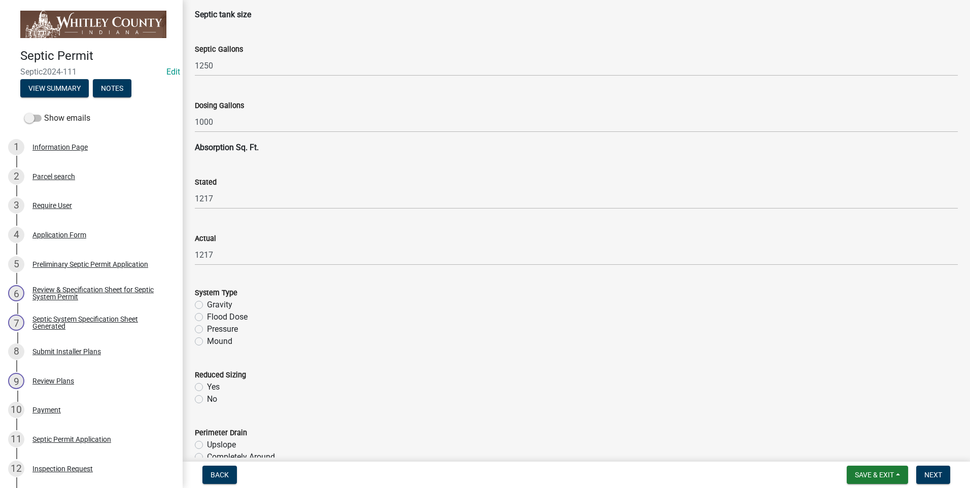
click at [207, 319] on label "Flood Dose" at bounding box center [227, 317] width 41 height 12
click at [207, 318] on input "Flood Dose" at bounding box center [210, 314] width 7 height 7
radio input "true"
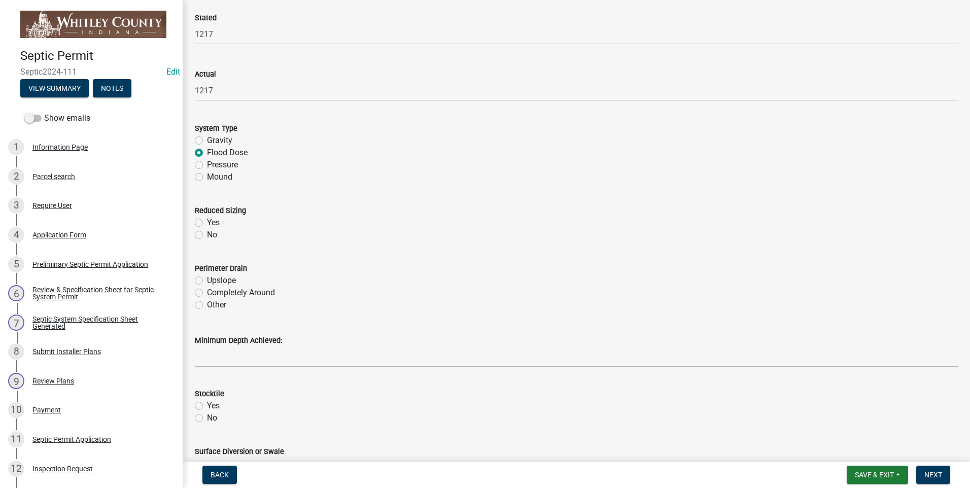
scroll to position [1878, 0]
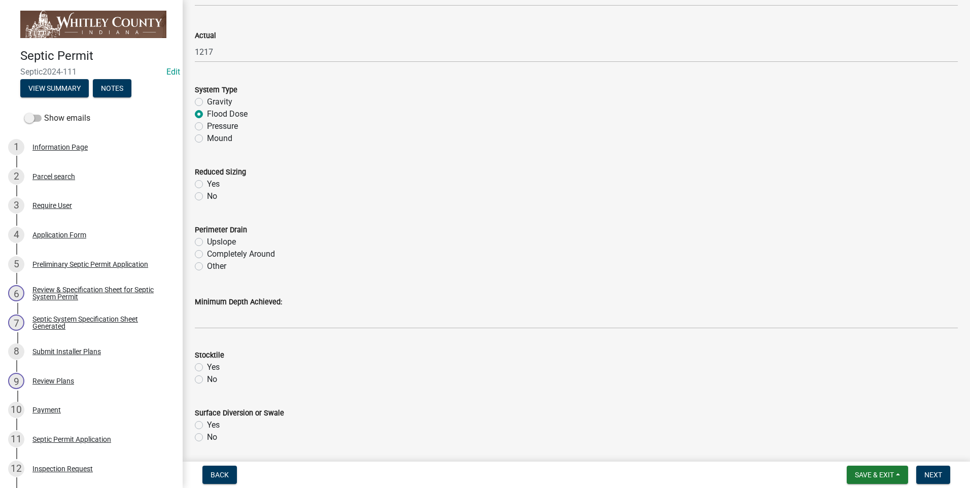
click at [207, 195] on label "No" at bounding box center [212, 196] width 10 height 12
click at [207, 195] on input "No" at bounding box center [210, 193] width 7 height 7
radio input "true"
drag, startPoint x: 201, startPoint y: 252, endPoint x: 211, endPoint y: 289, distance: 38.3
click at [207, 254] on label "Completely Around" at bounding box center [241, 254] width 68 height 12
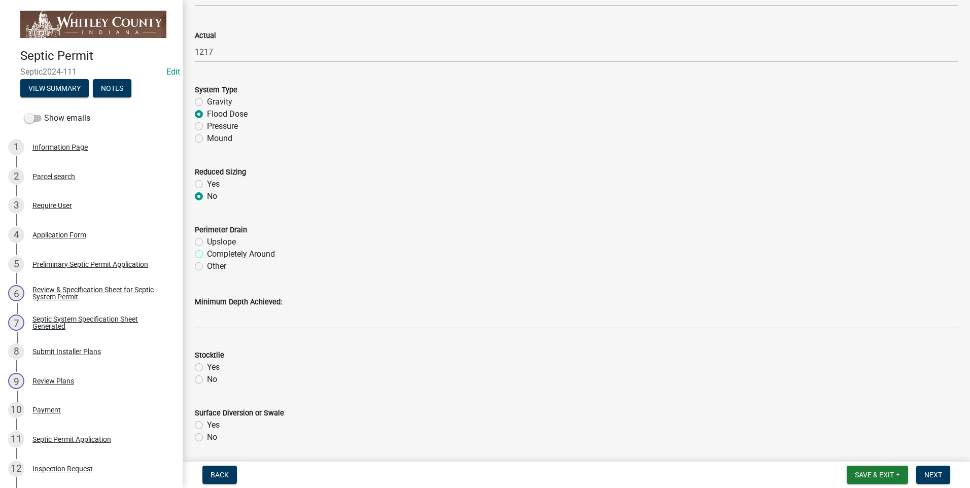
click at [207, 254] on input "Completely Around" at bounding box center [210, 251] width 7 height 7
radio input "true"
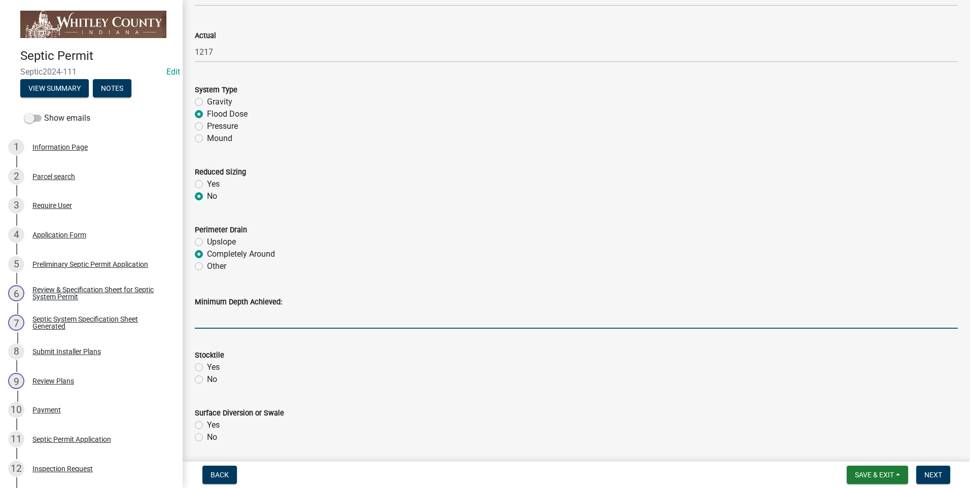
click at [211, 314] on input "Minimum Depth Achieved:" at bounding box center [576, 318] width 763 height 21
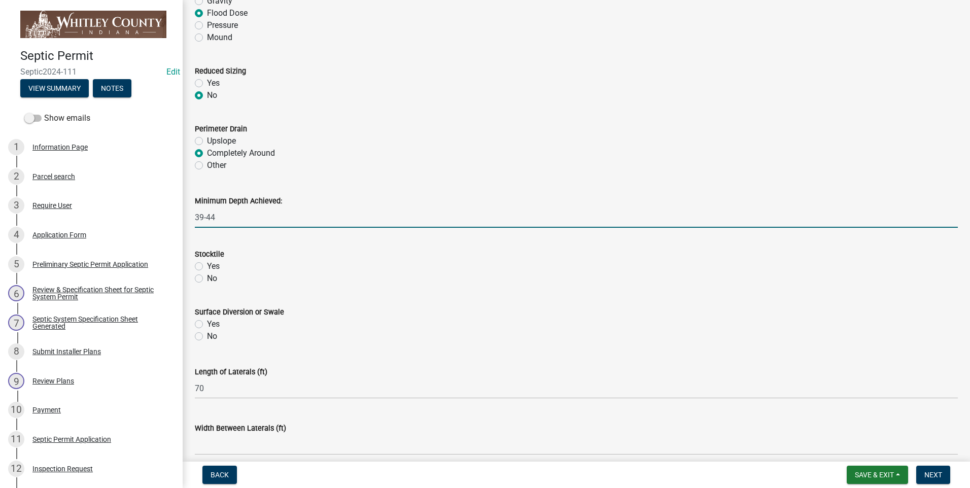
scroll to position [1979, 0]
type input "39-44"
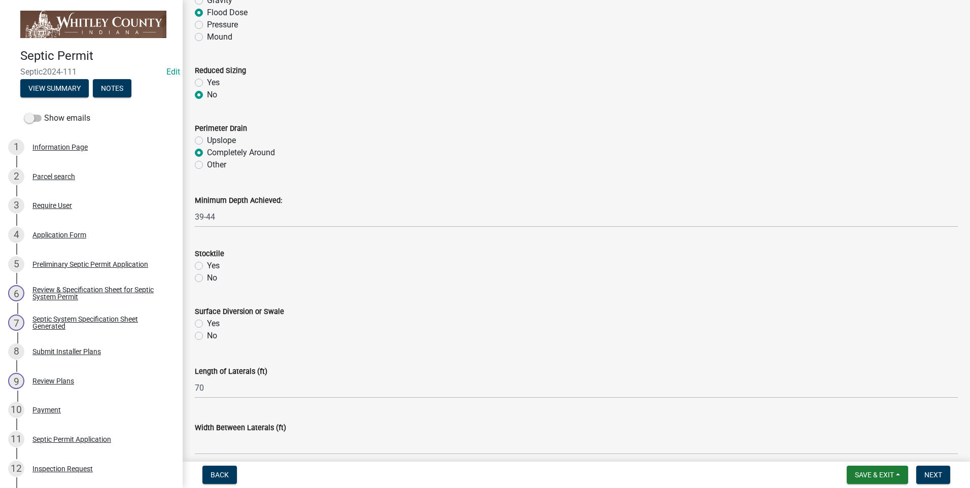
click at [207, 265] on label "Yes" at bounding box center [213, 266] width 13 height 12
click at [207, 265] on input "Yes" at bounding box center [210, 263] width 7 height 7
radio input "true"
click at [207, 320] on label "Yes" at bounding box center [213, 324] width 13 height 12
click at [207, 320] on input "Yes" at bounding box center [210, 321] width 7 height 7
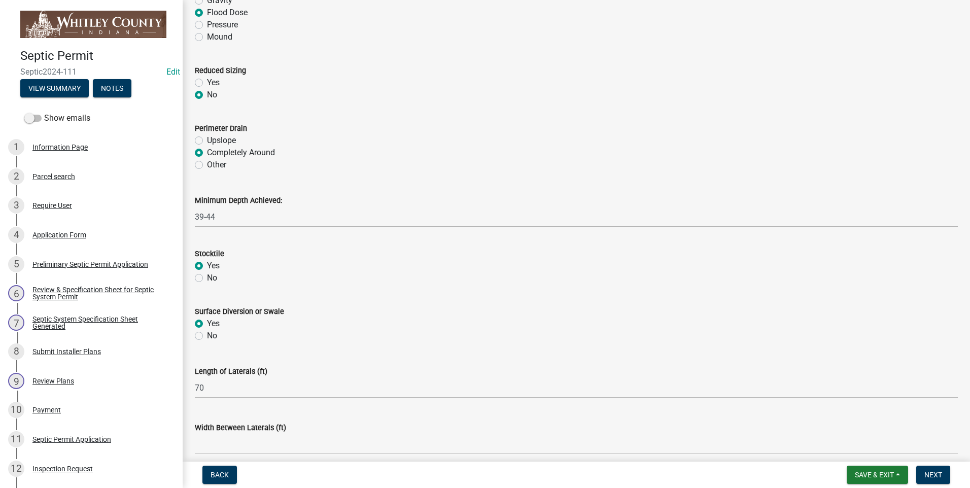
radio input "true"
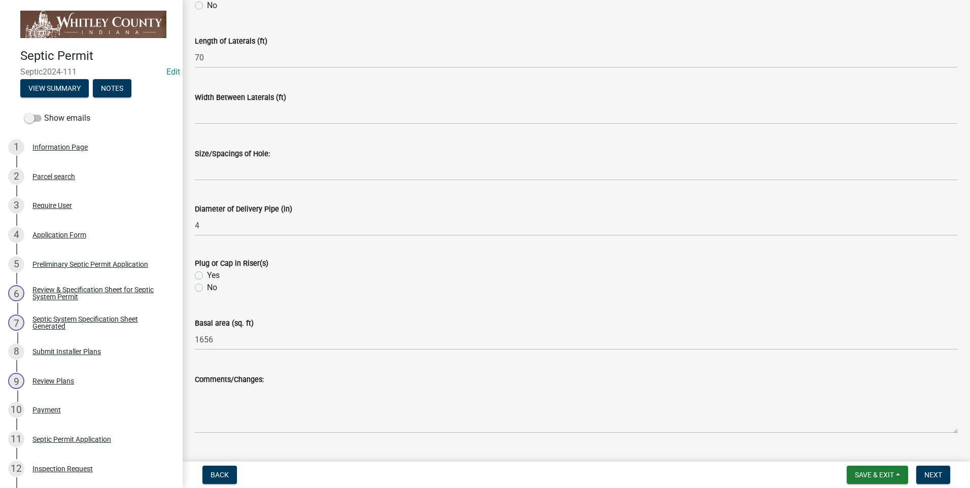
scroll to position [2334, 0]
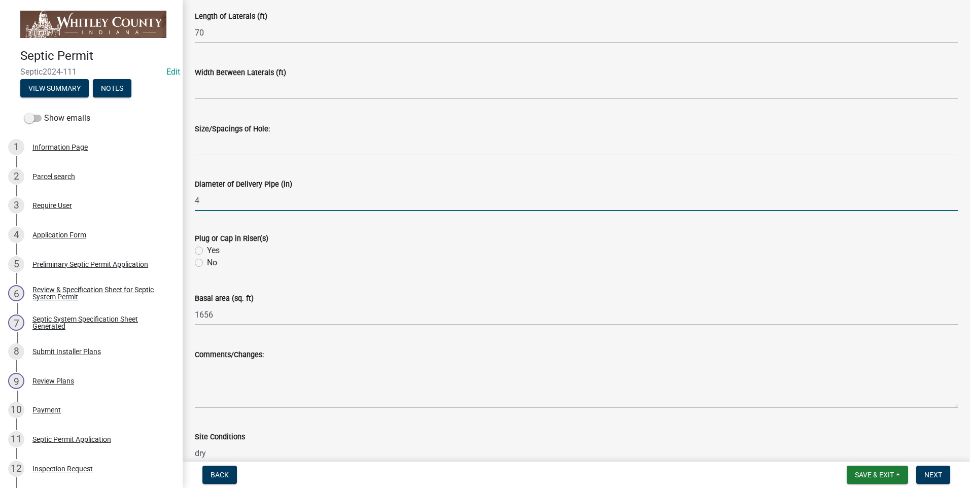
click at [213, 202] on input "4" at bounding box center [576, 200] width 763 height 21
type input "2"
click at [207, 249] on label "Yes" at bounding box center [213, 251] width 13 height 12
click at [207, 249] on input "Yes" at bounding box center [210, 248] width 7 height 7
radio input "true"
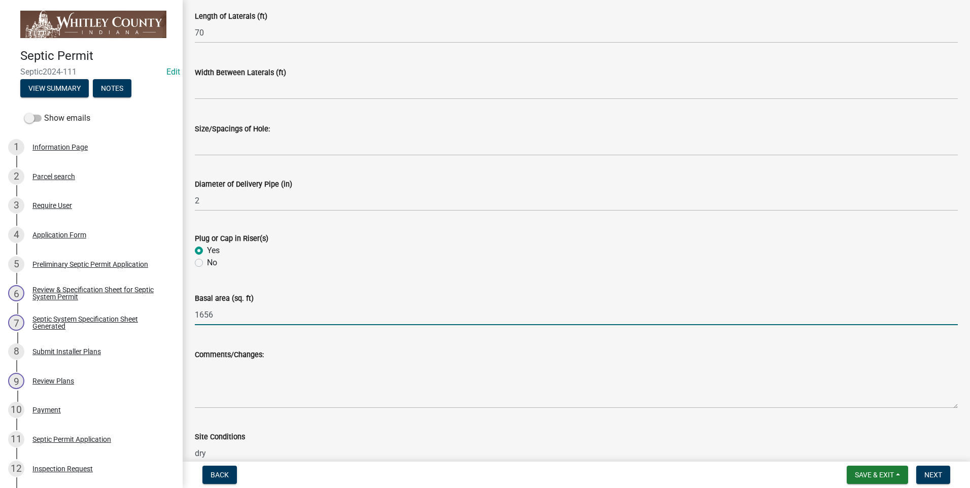
click at [232, 320] on input "1656" at bounding box center [576, 314] width 763 height 21
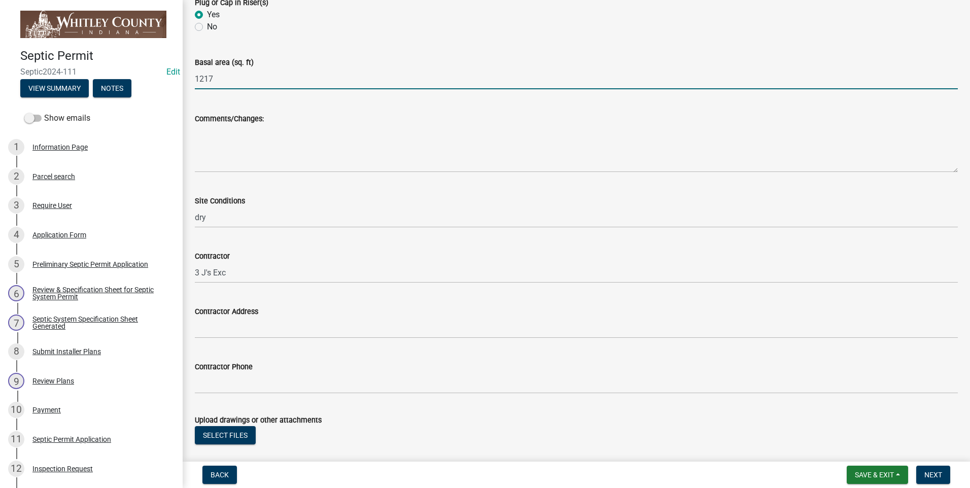
scroll to position [2588, 0]
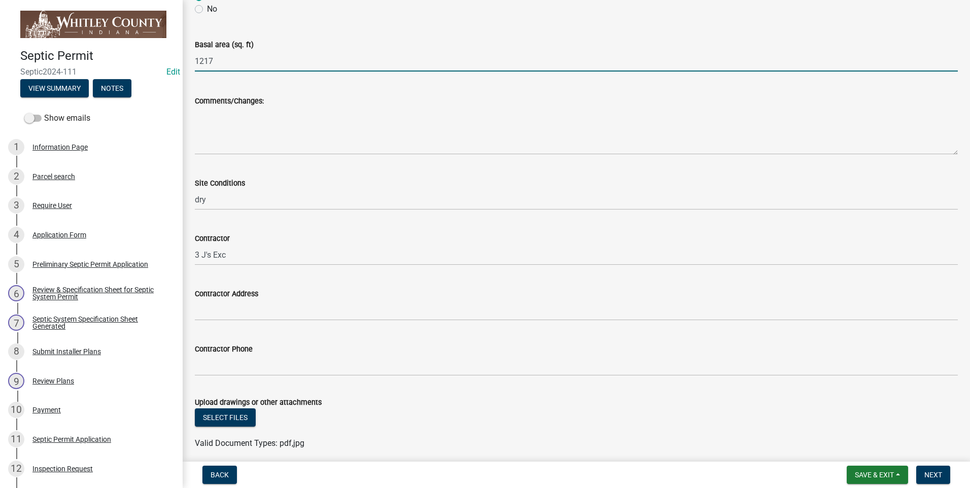
type input "1217"
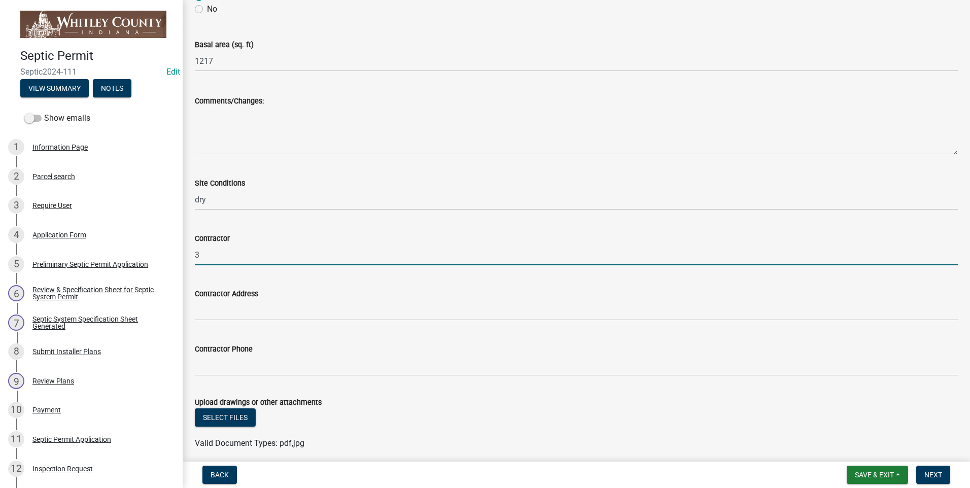
type input "3"
type input "Empyre Excavating"
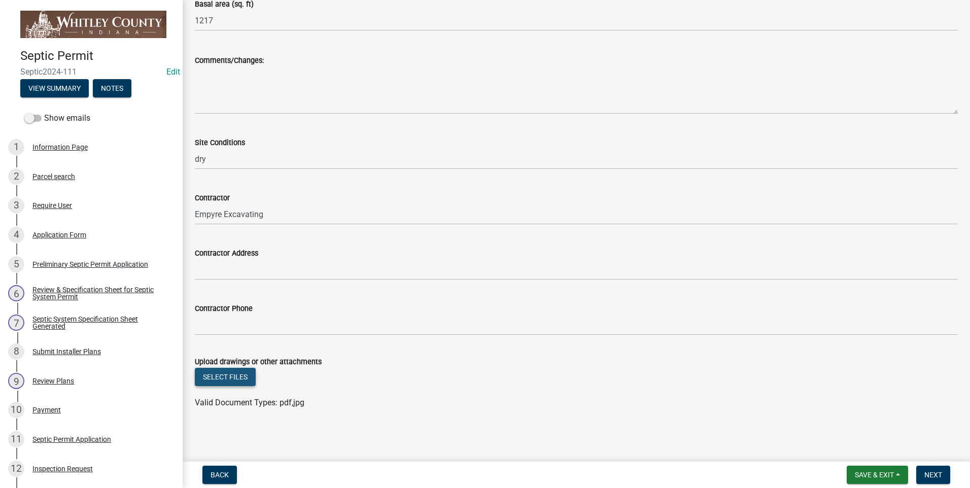
click at [221, 379] on button "Select files" at bounding box center [225, 377] width 61 height 18
click at [933, 473] on span "Next" at bounding box center [934, 475] width 18 height 8
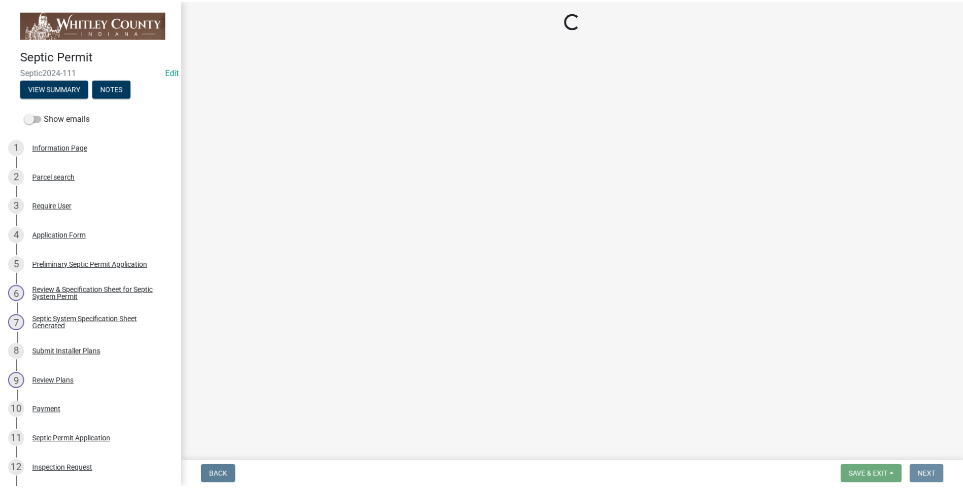
scroll to position [0, 0]
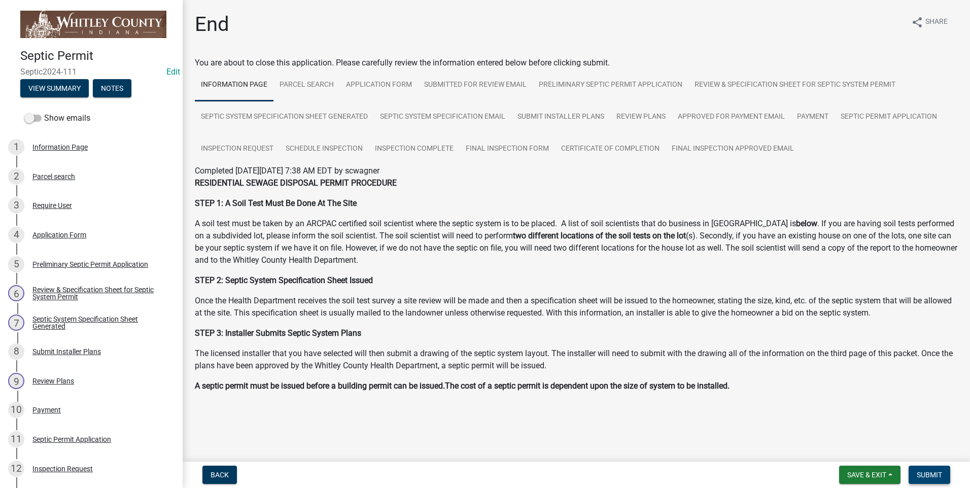
click at [924, 476] on span "Submit" at bounding box center [929, 475] width 25 height 8
